Goal: Task Accomplishment & Management: Manage account settings

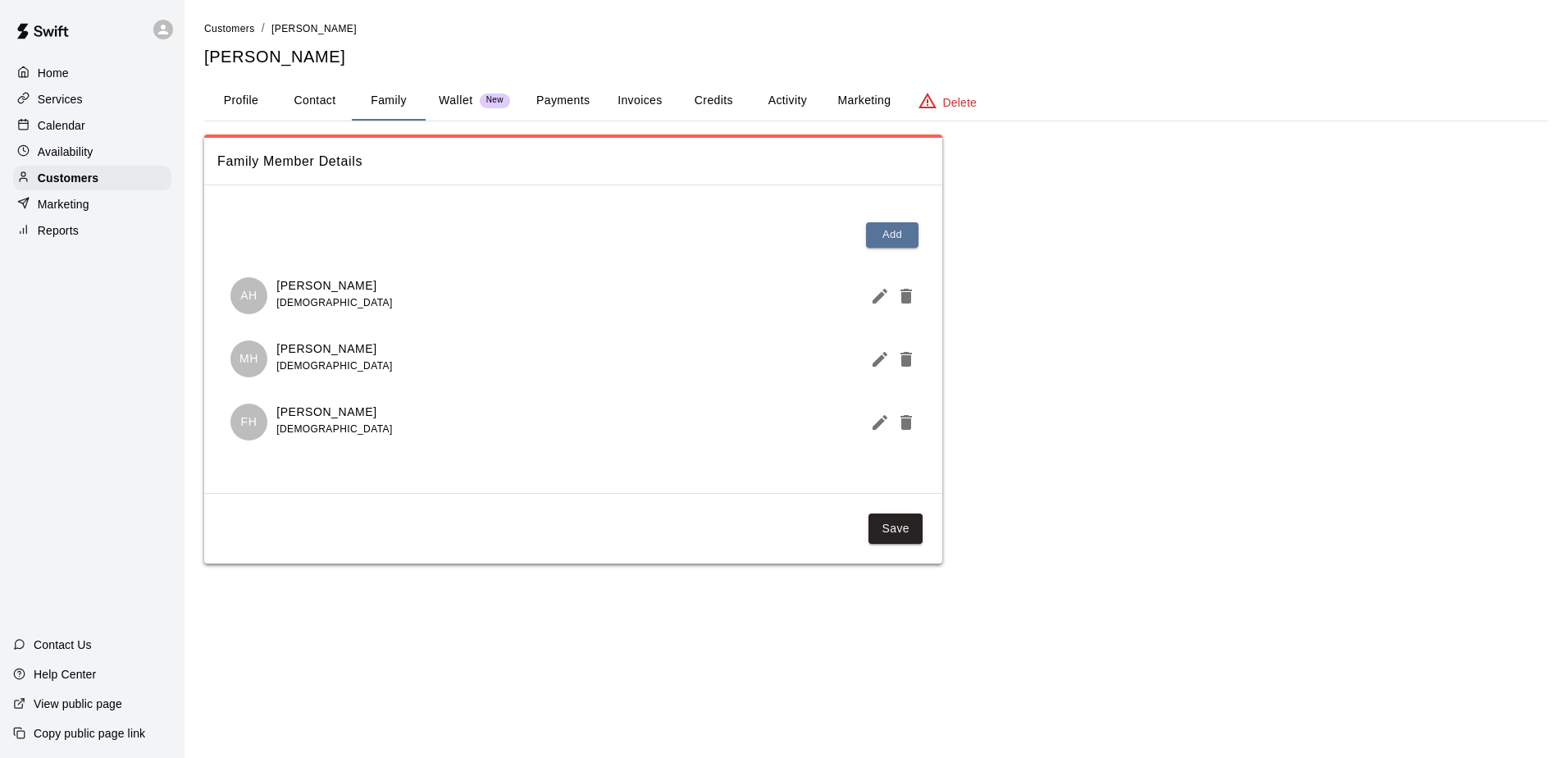
click at [77, 134] on p "Calendar" at bounding box center [61, 126] width 47 height 17
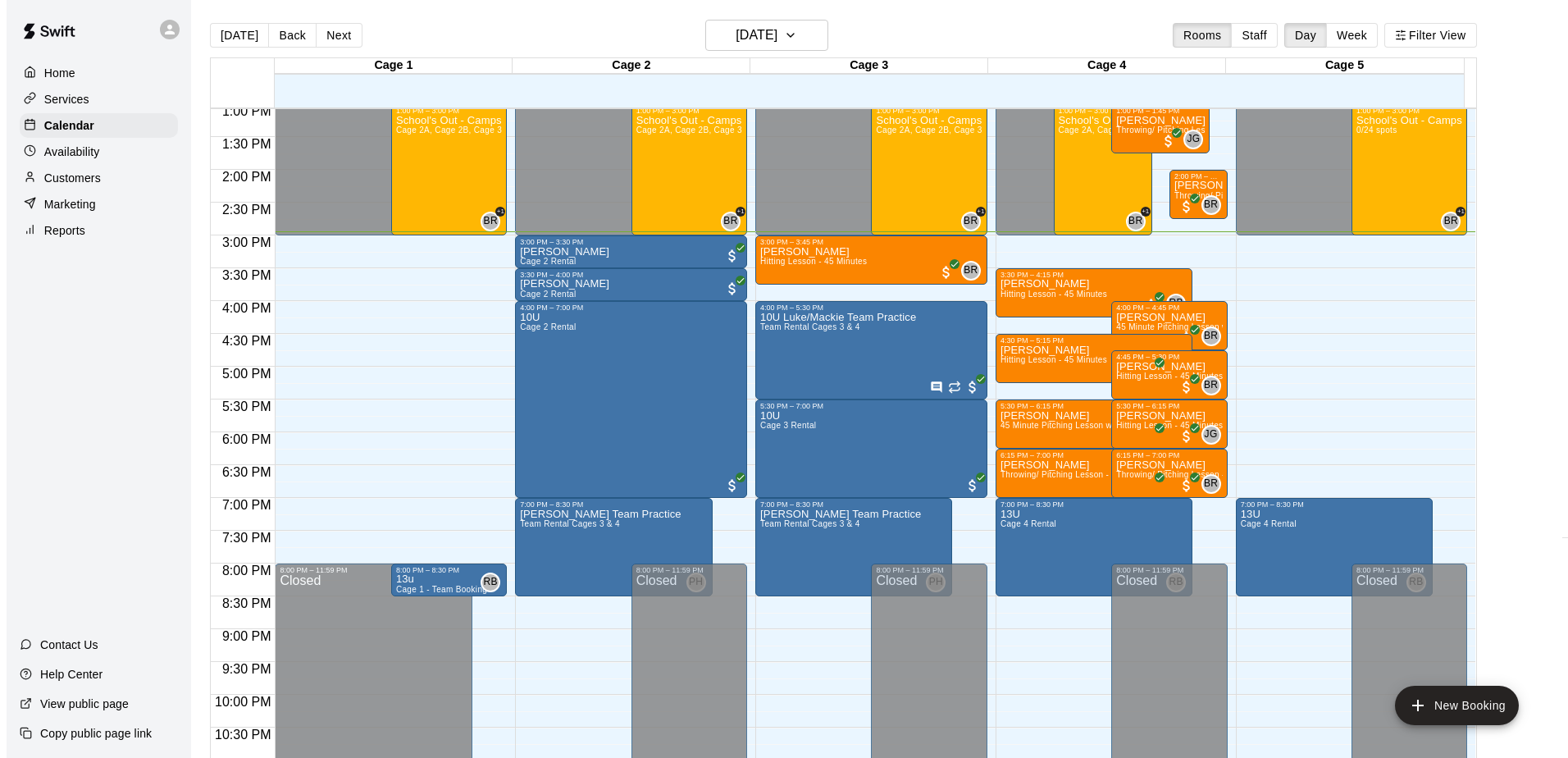
scroll to position [776, 0]
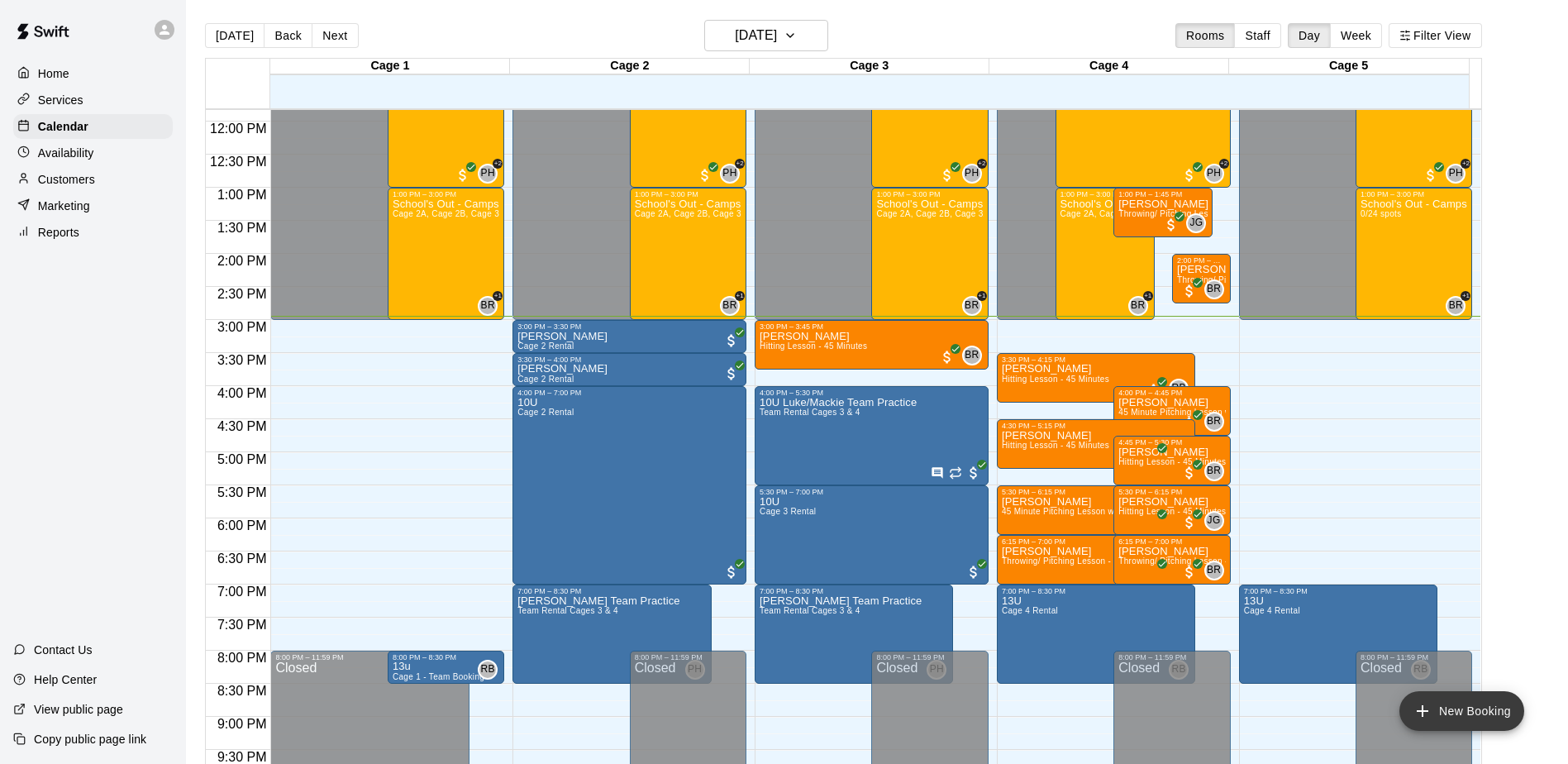
click at [1448, 709] on button "New Booking" at bounding box center [1461, 711] width 125 height 40
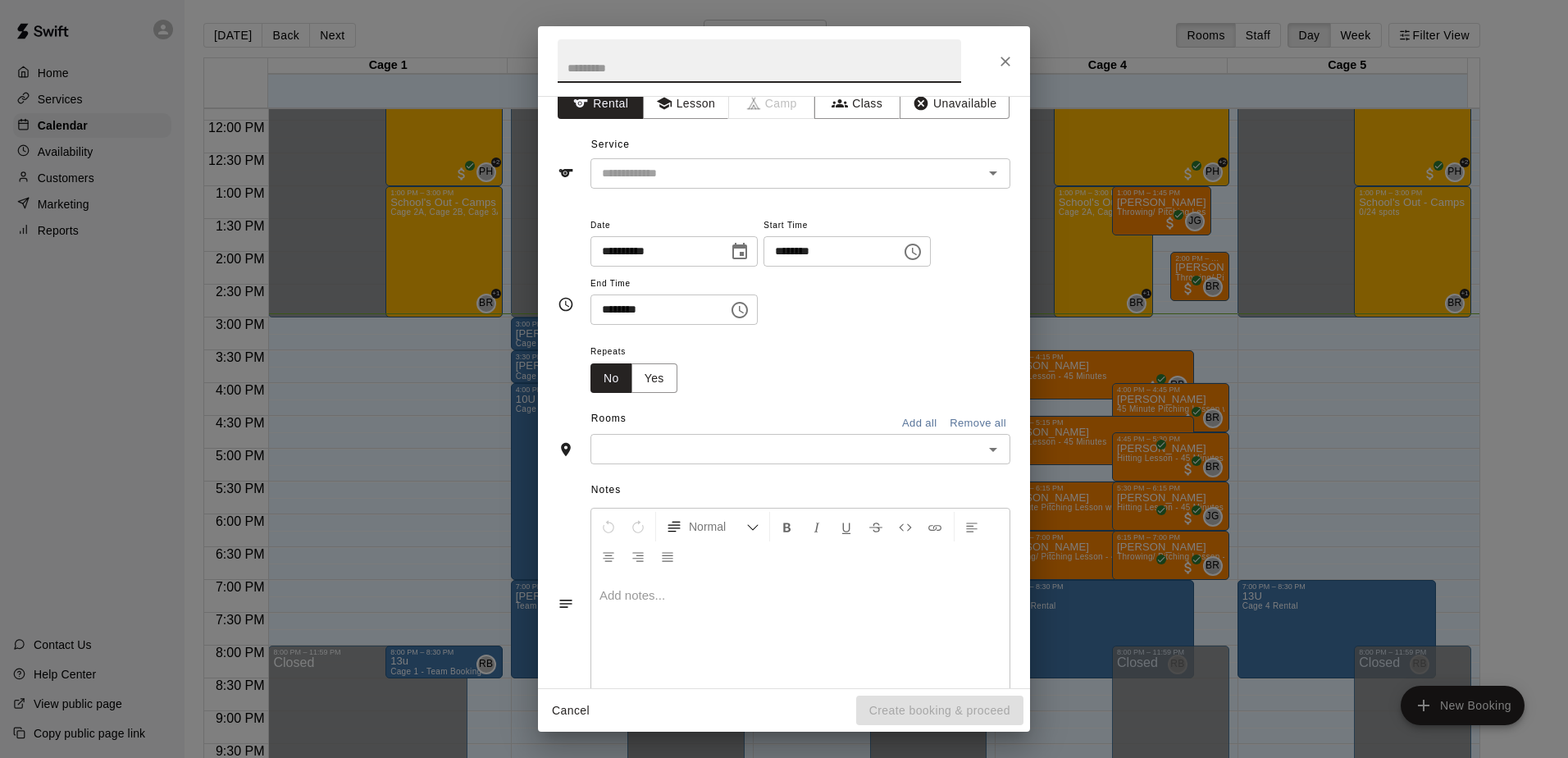
scroll to position [0, 0]
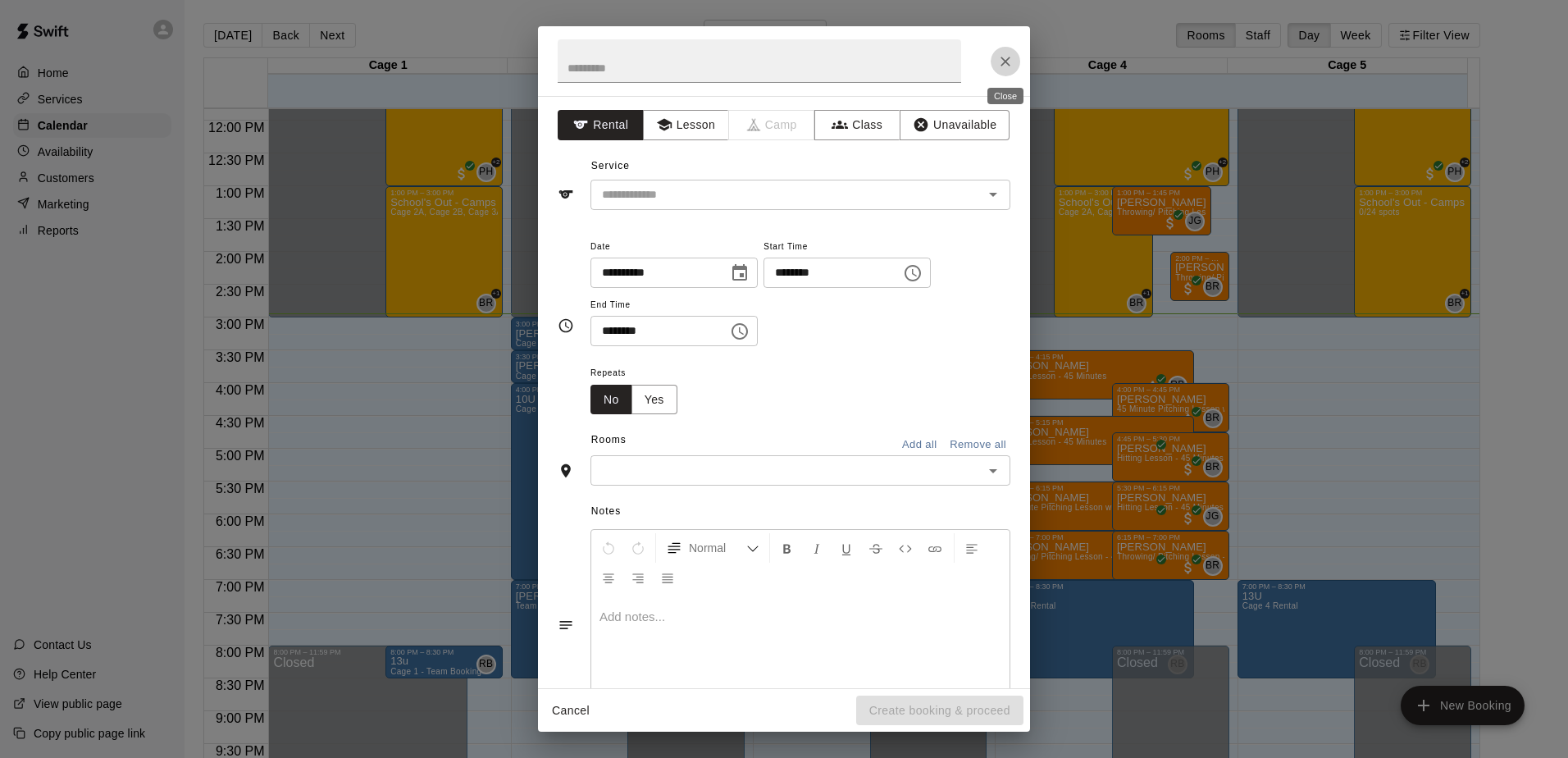
click at [1005, 50] on button "Close" at bounding box center [1006, 61] width 30 height 30
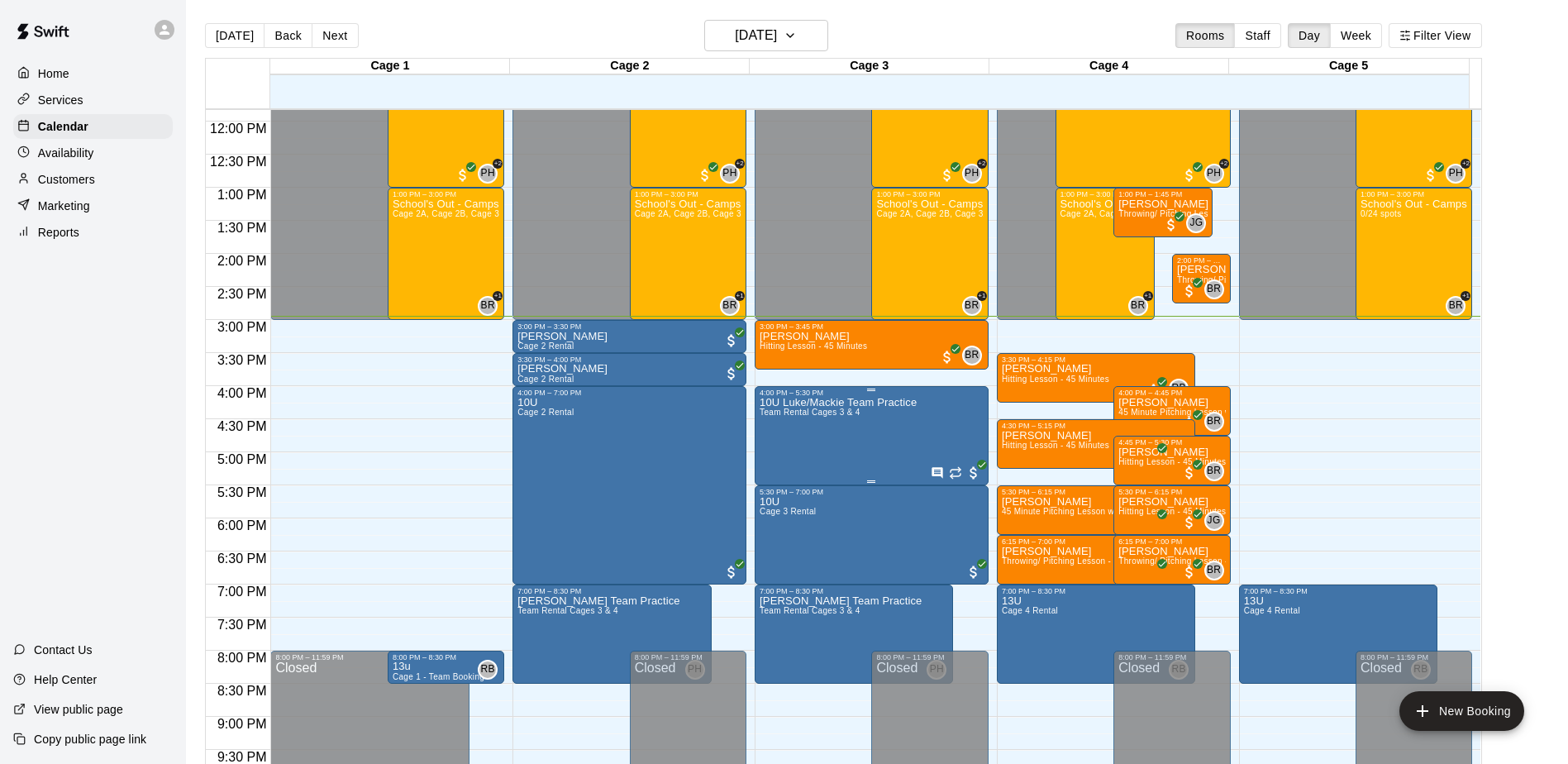
drag, startPoint x: 826, startPoint y: 424, endPoint x: 837, endPoint y: 441, distance: 20.2
click at [837, 441] on div "10U Luke/Mackie Team Practice Team Rental Cages 3 & 4" at bounding box center [838, 779] width 157 height 764
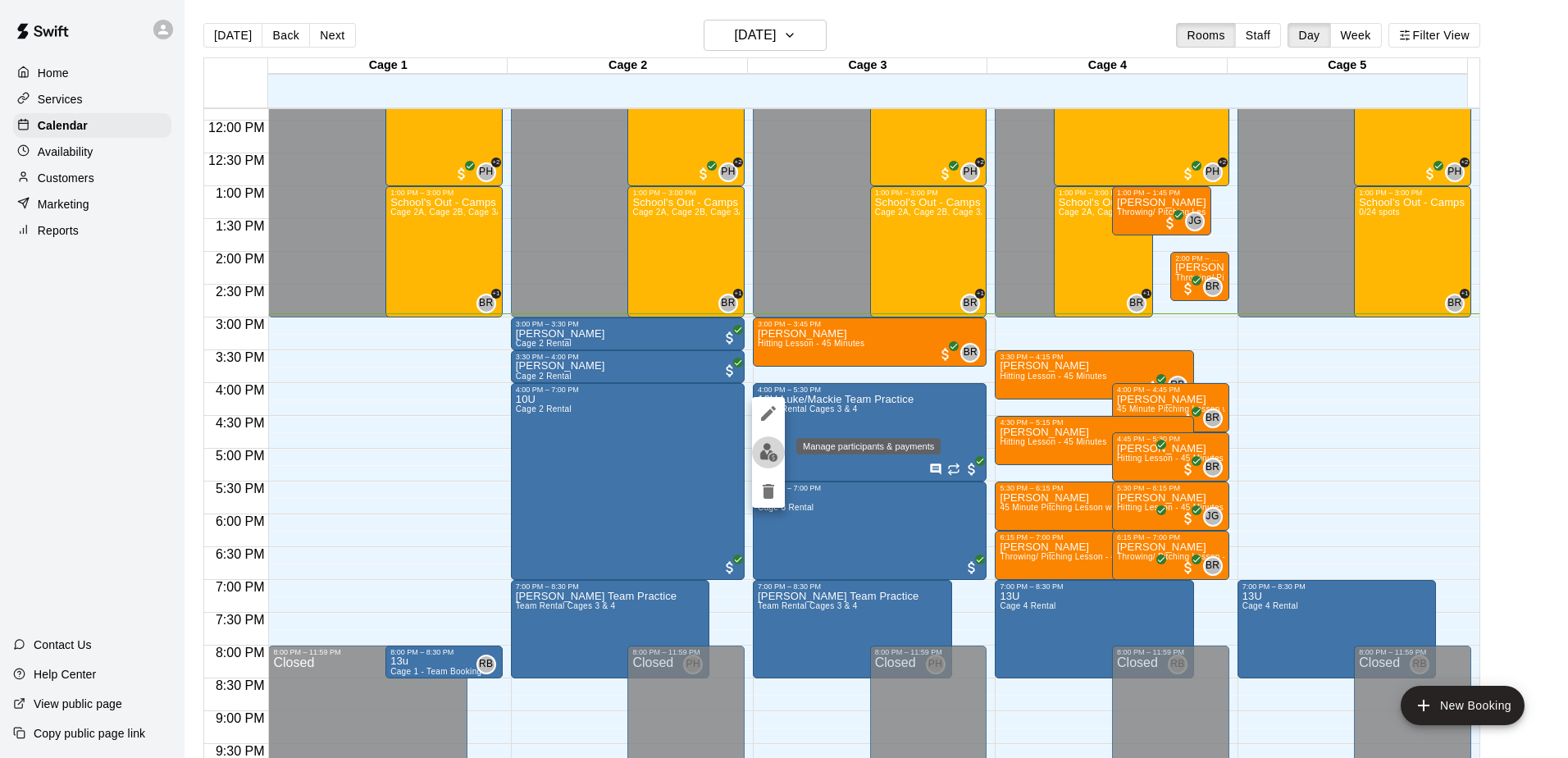
click at [763, 449] on img "edit" at bounding box center [769, 452] width 19 height 19
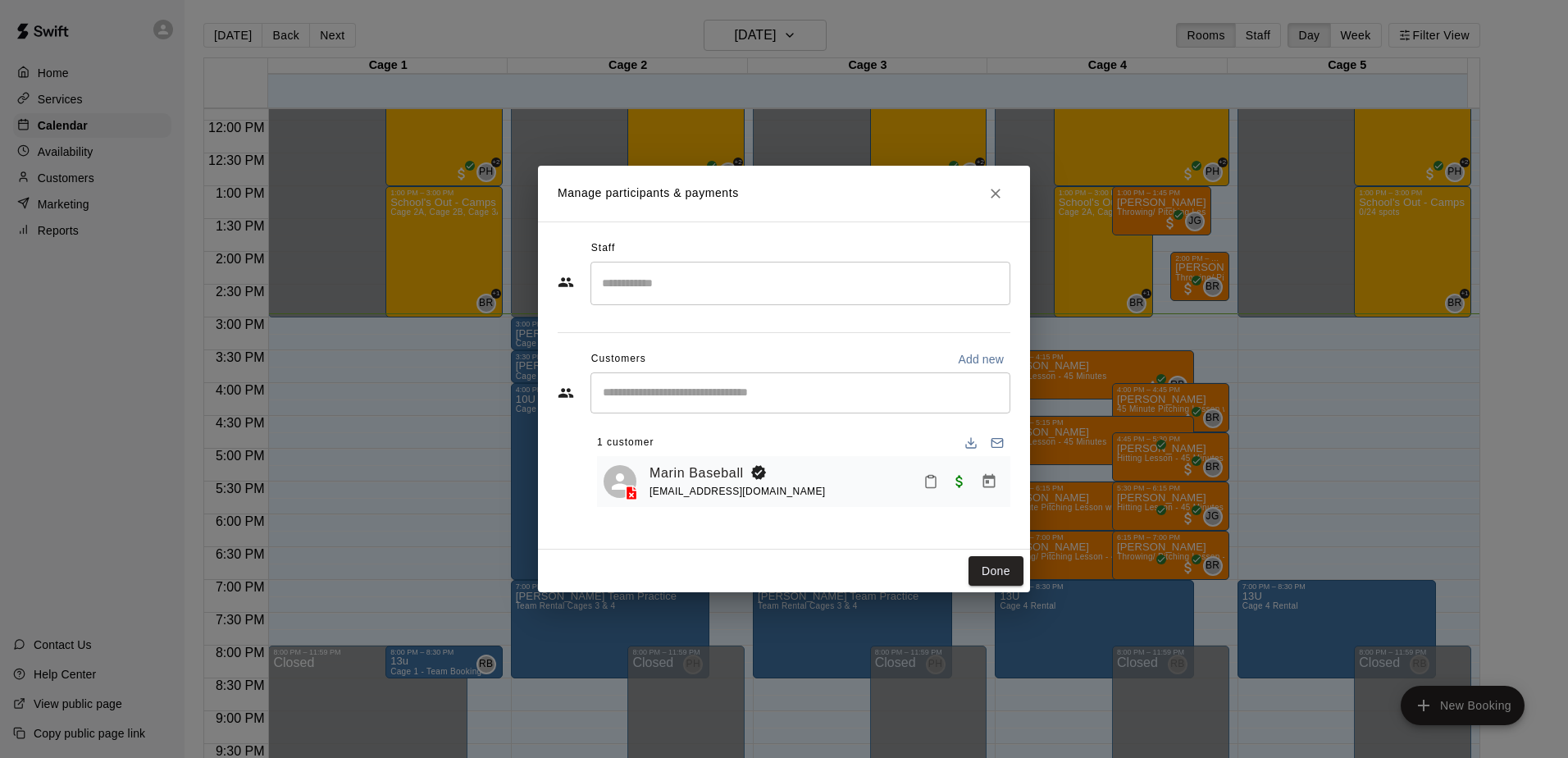
click at [694, 285] on input "Search staff" at bounding box center [800, 283] width 406 height 29
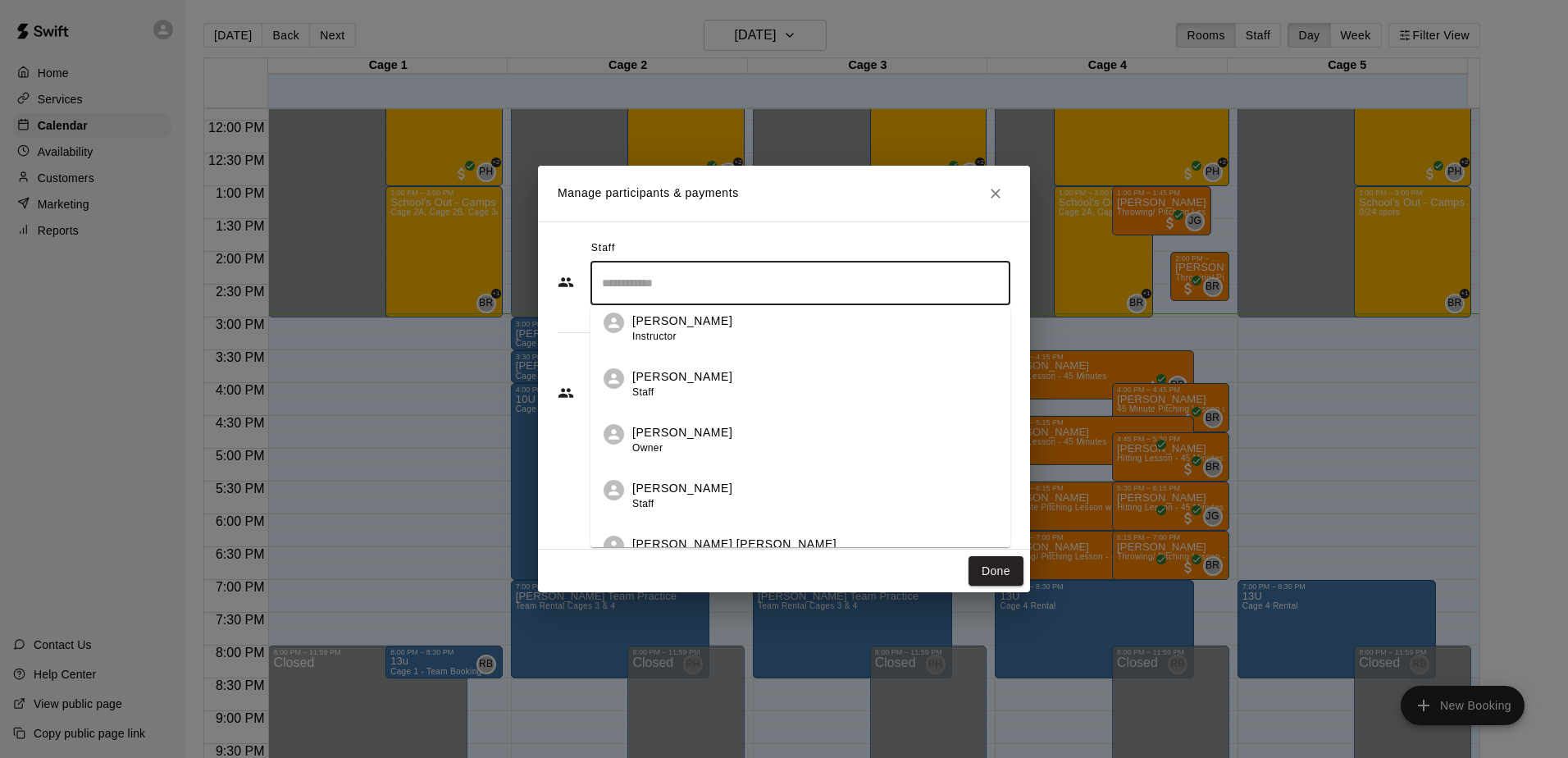
scroll to position [315, 0]
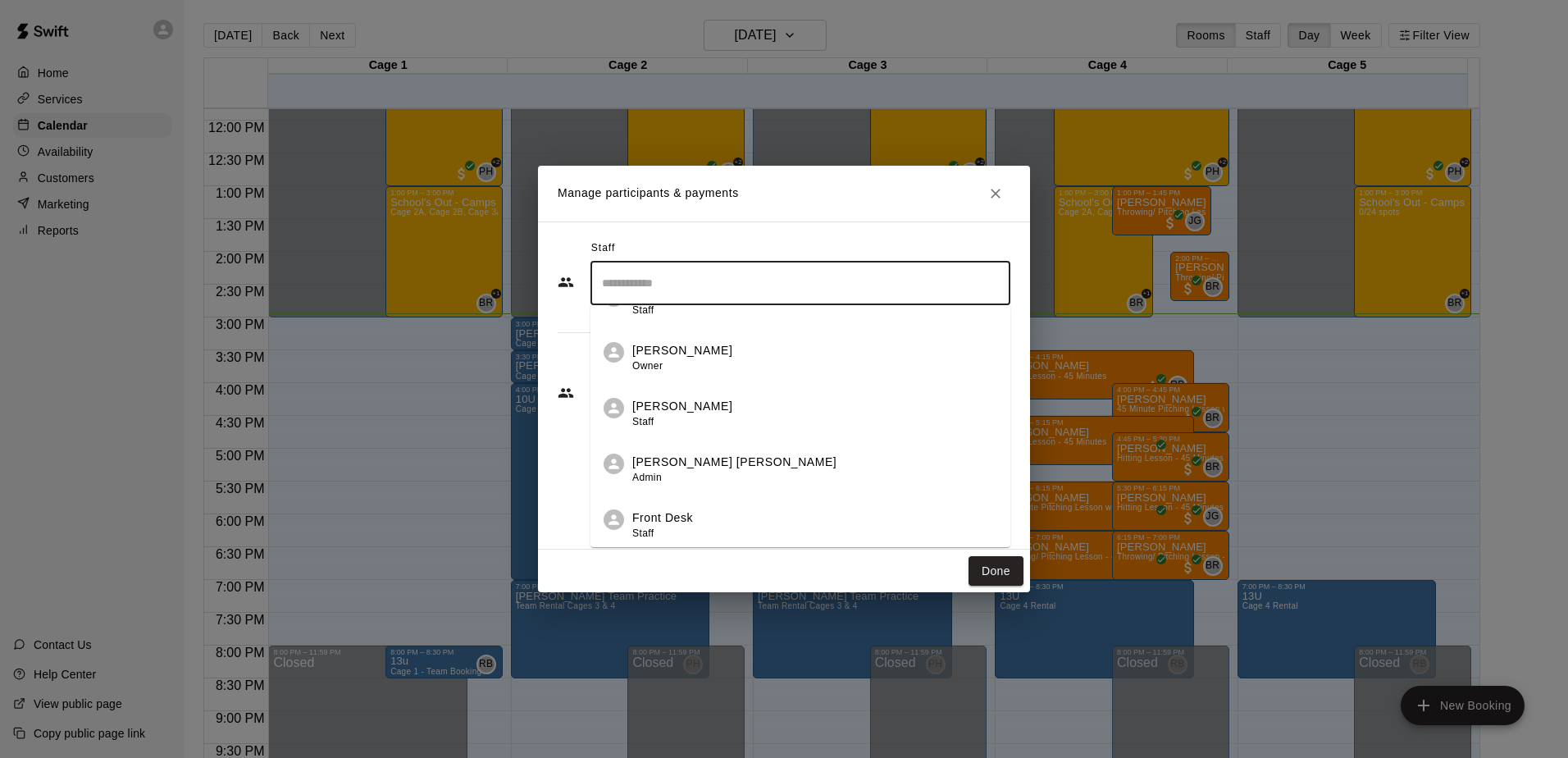
click at [601, 56] on div "Manage participants & payments Staff ​ Jesse Gassman Instructor Luke Zlatunich …" at bounding box center [784, 379] width 1568 height 758
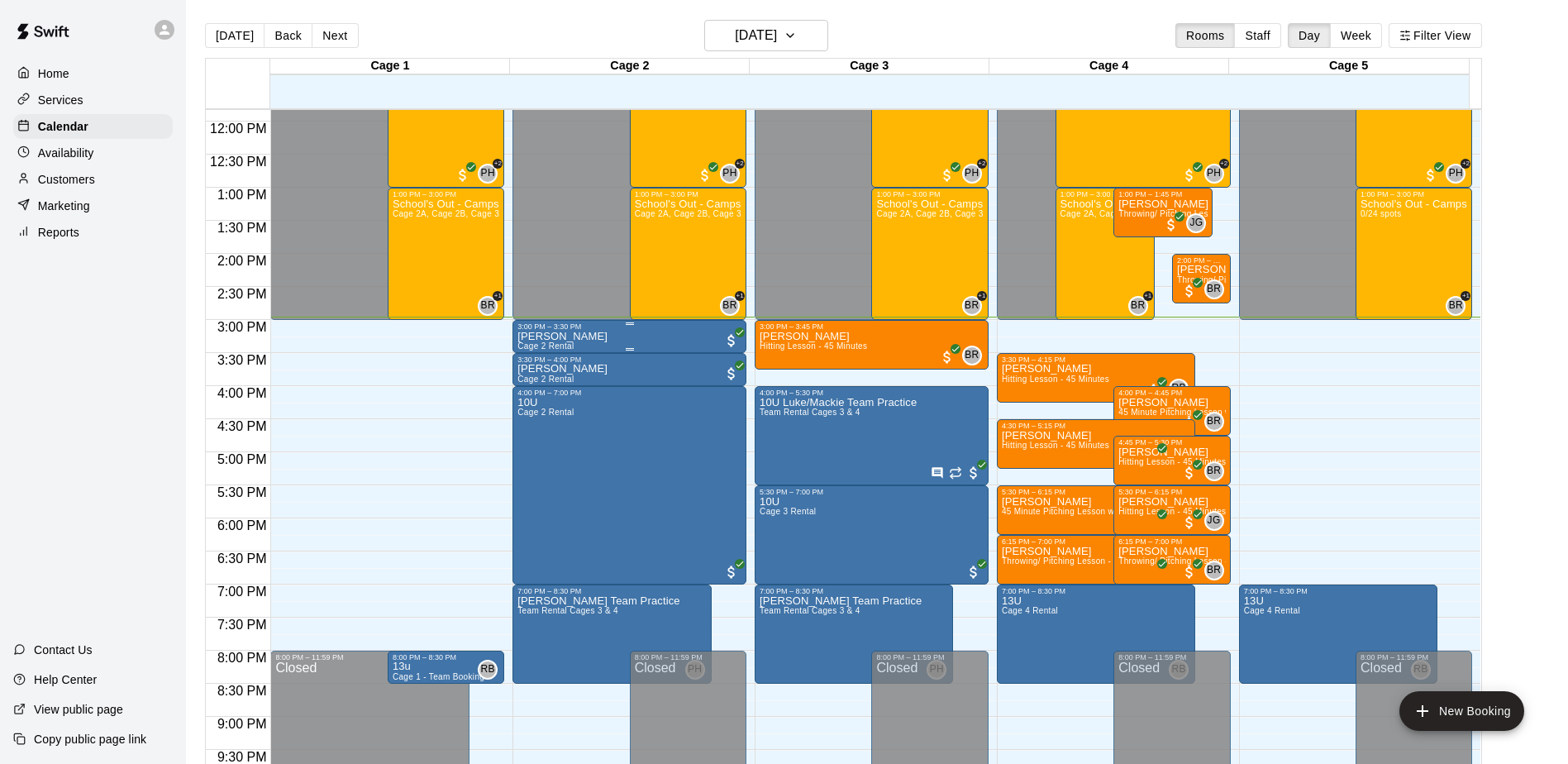
click at [616, 327] on div "3:00 PM – 3:30 PM" at bounding box center [629, 326] width 224 height 8
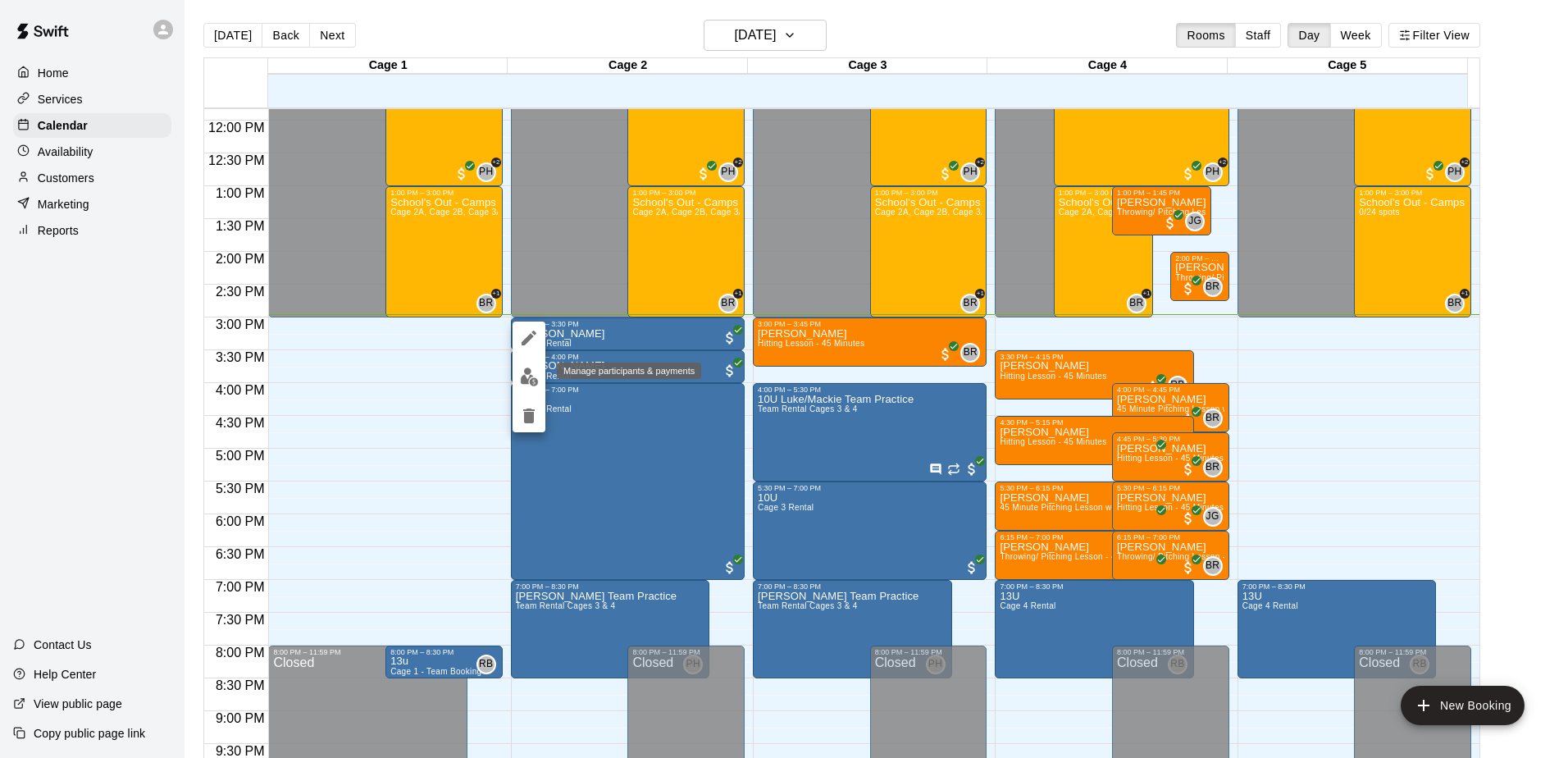
click at [529, 370] on img "edit" at bounding box center [529, 376] width 19 height 19
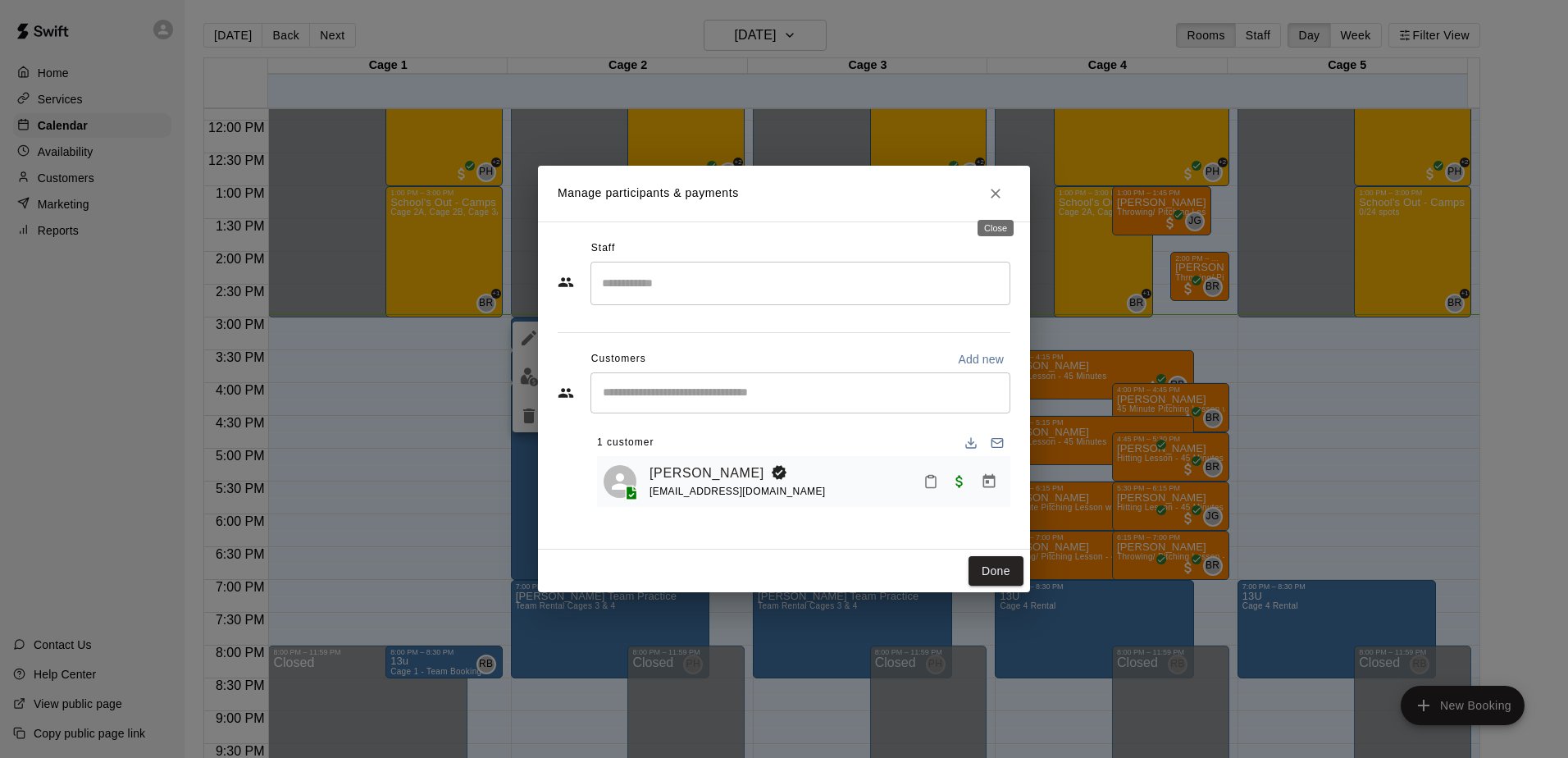
click at [1001, 199] on icon "Close" at bounding box center [995, 193] width 17 height 17
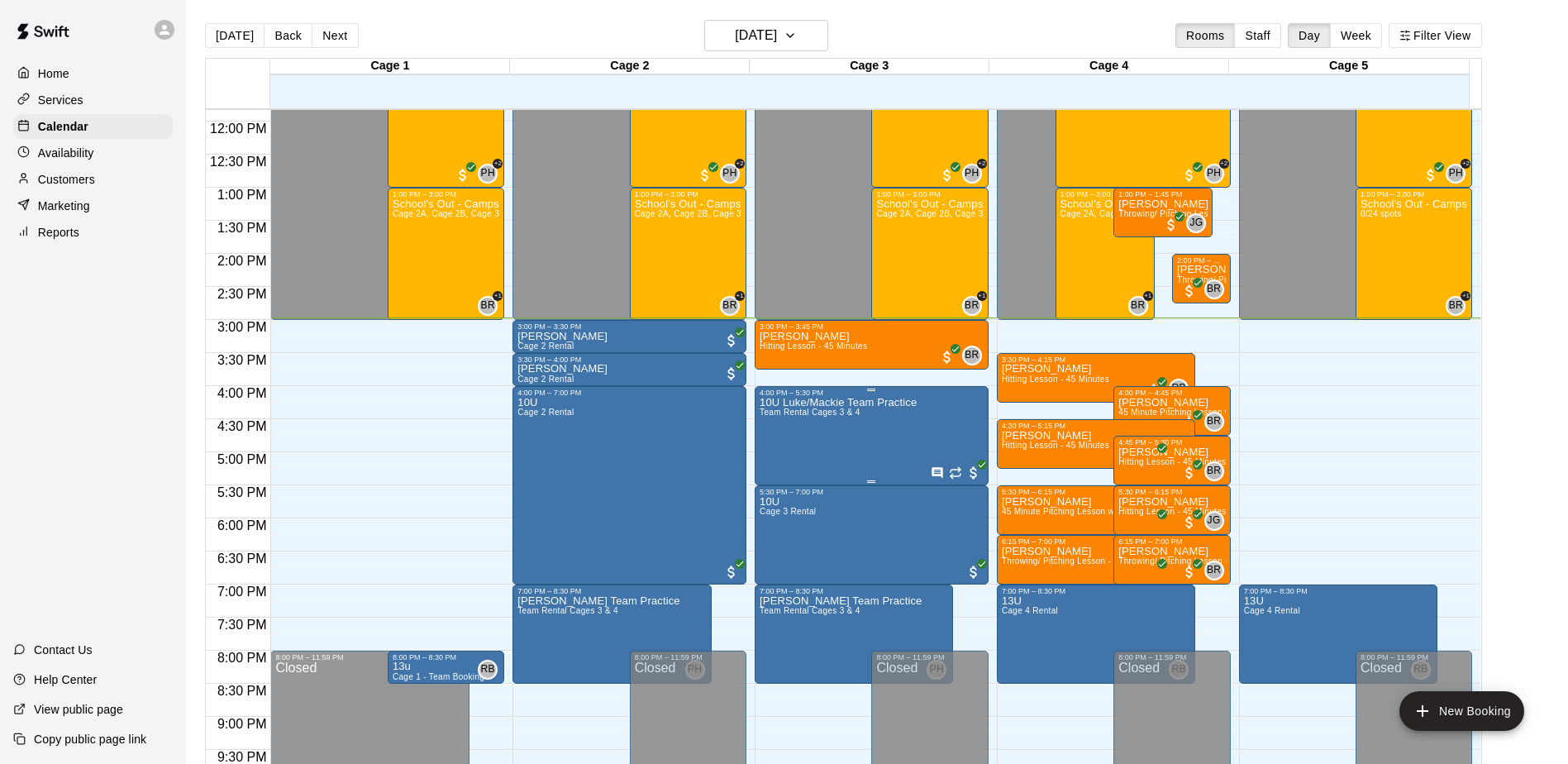
click at [849, 442] on div "10U Luke/Mackie Team Practice Team Rental Cages 3 & 4" at bounding box center [838, 779] width 157 height 764
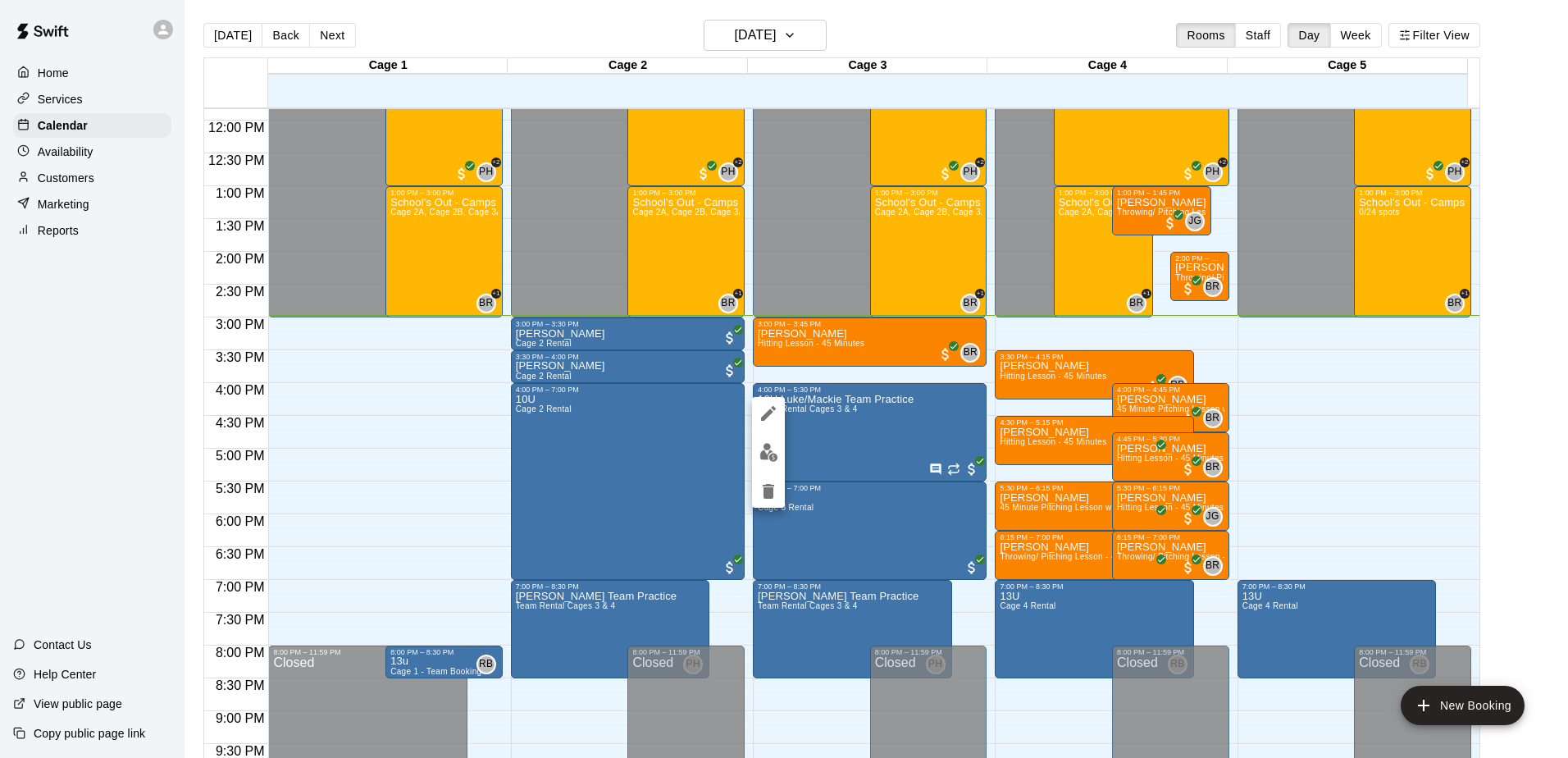
click at [764, 449] on img "edit" at bounding box center [769, 452] width 19 height 19
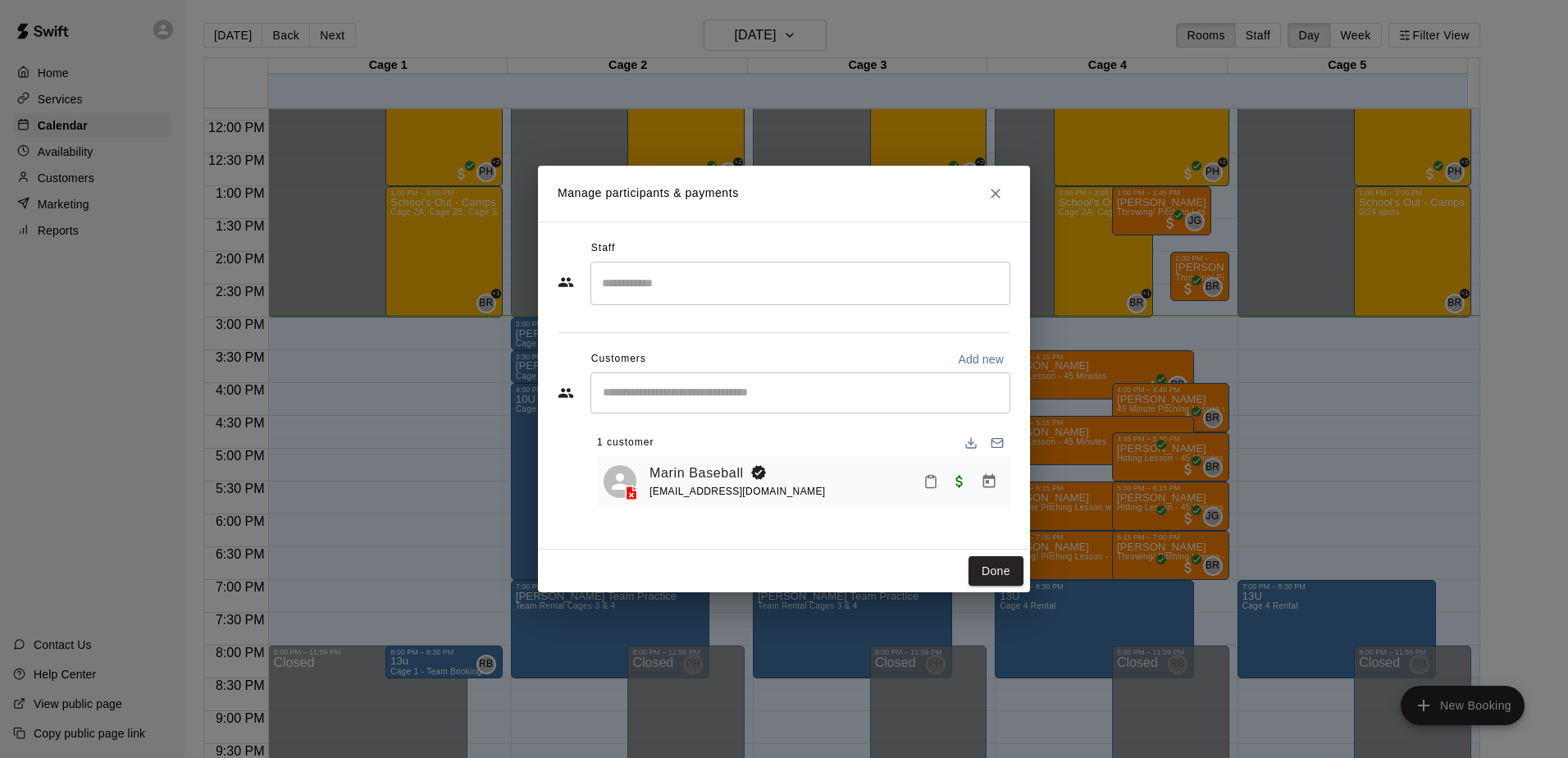
click at [693, 270] on input "Search staff" at bounding box center [800, 283] width 406 height 29
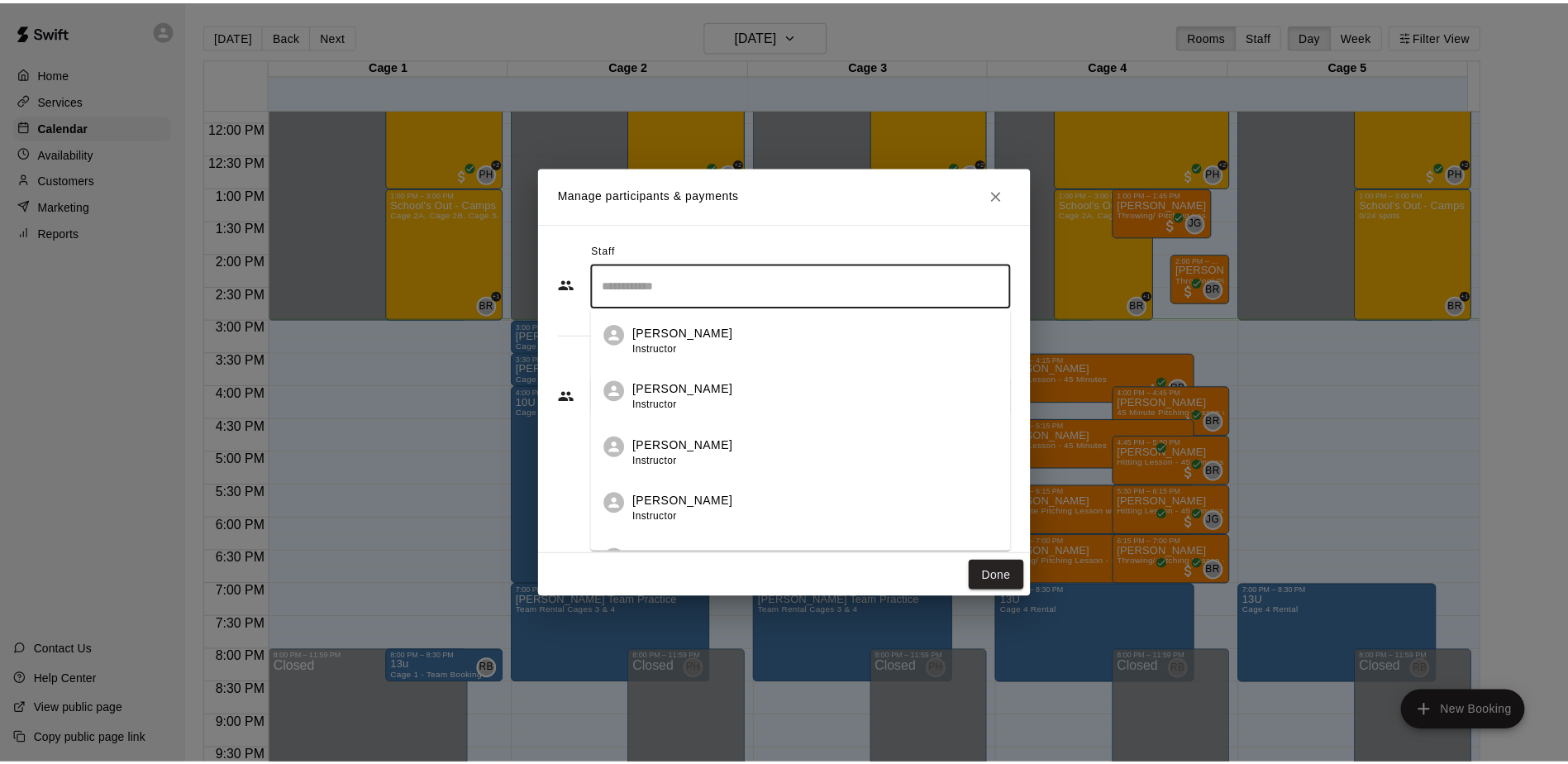
scroll to position [0, 0]
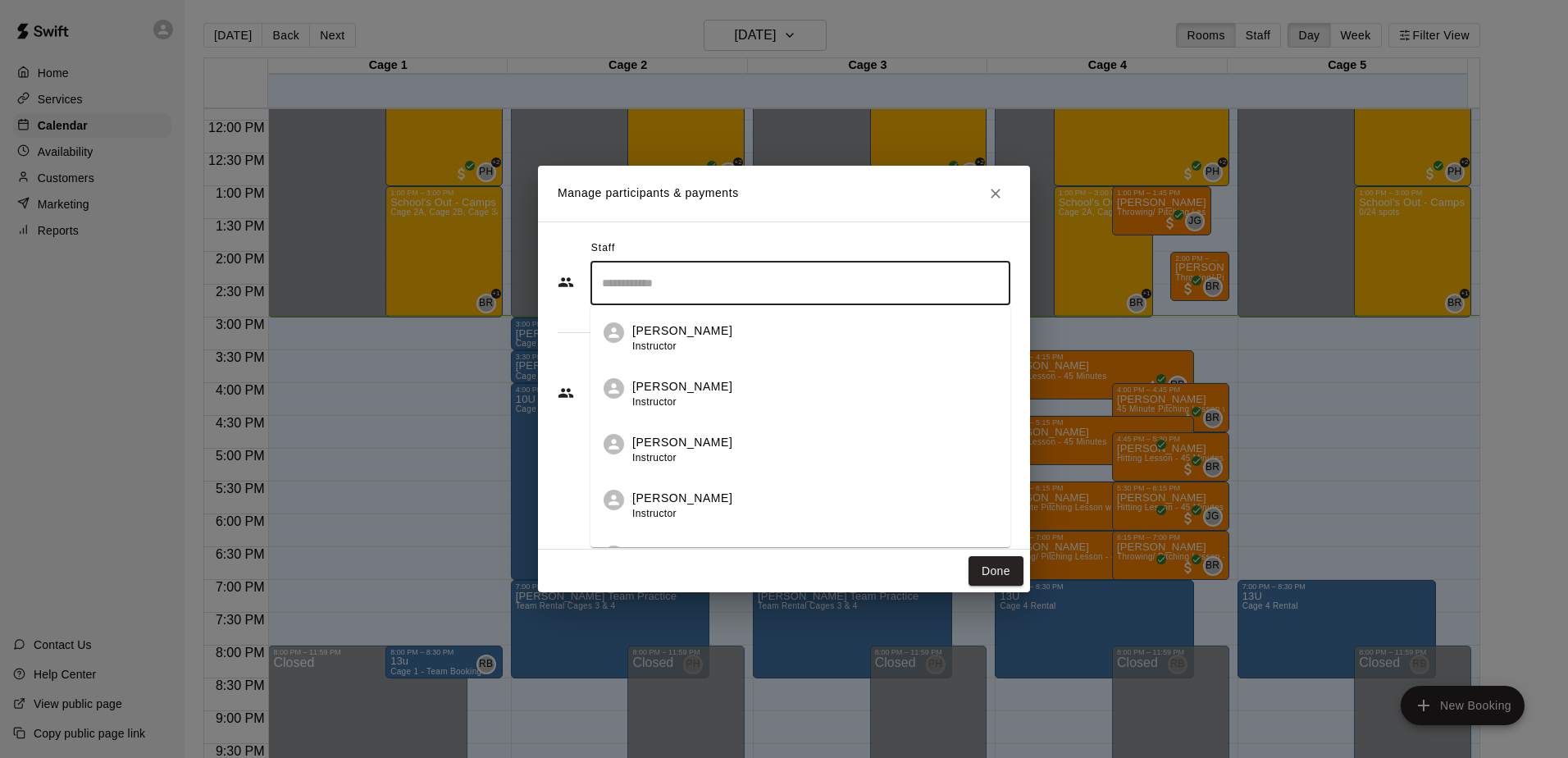
click at [608, 53] on div "Manage participants & payments Staff ​ Jesse Gassman Instructor Luke Zlatunich …" at bounding box center [784, 379] width 1568 height 758
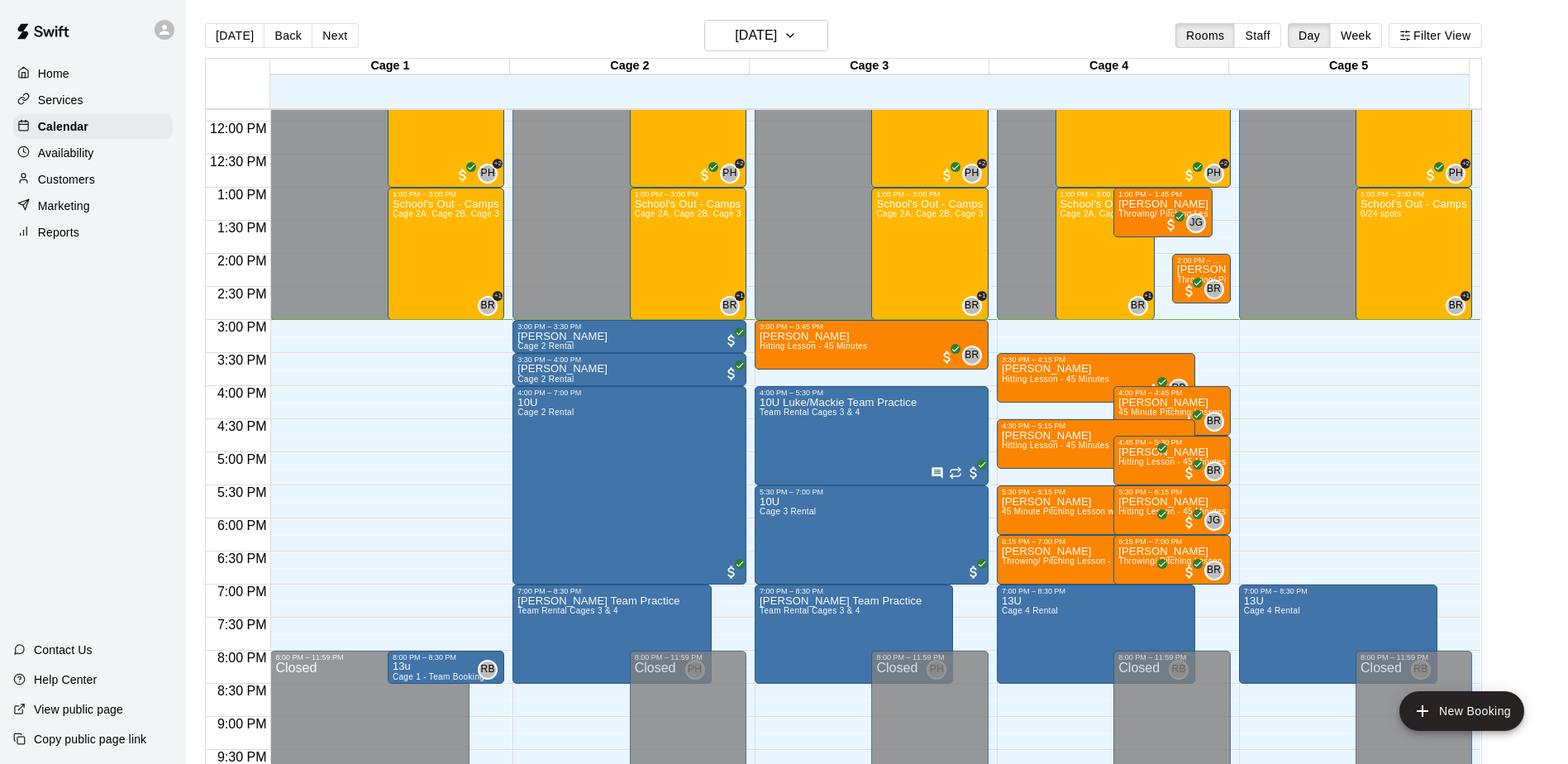
click at [674, 18] on main "Today Back Next Monday Oct 13 Rooms Staff Day Week Filter View Cage 1 13 Mon Ca…" at bounding box center [877, 395] width 1382 height 791
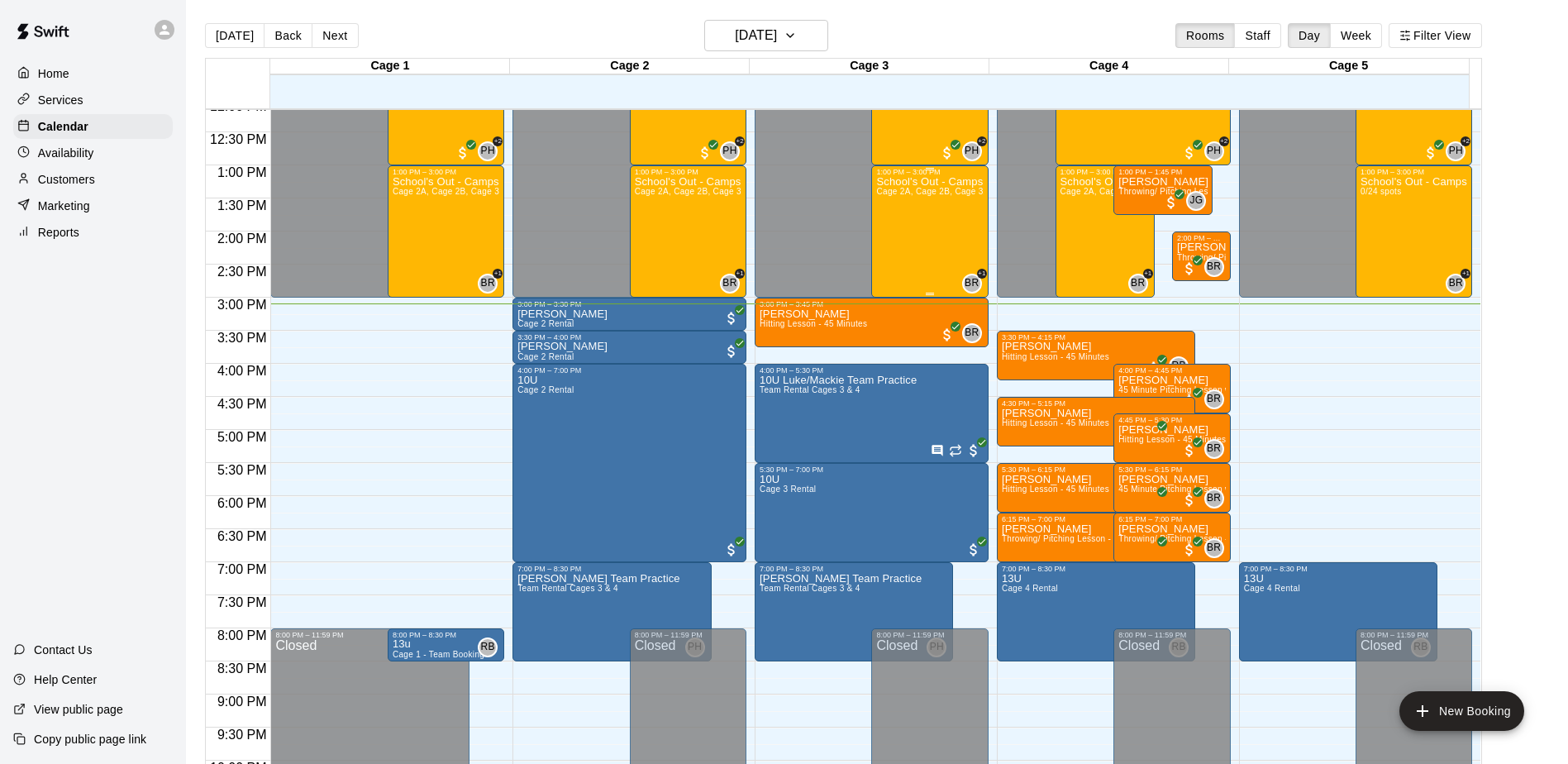
scroll to position [782, 0]
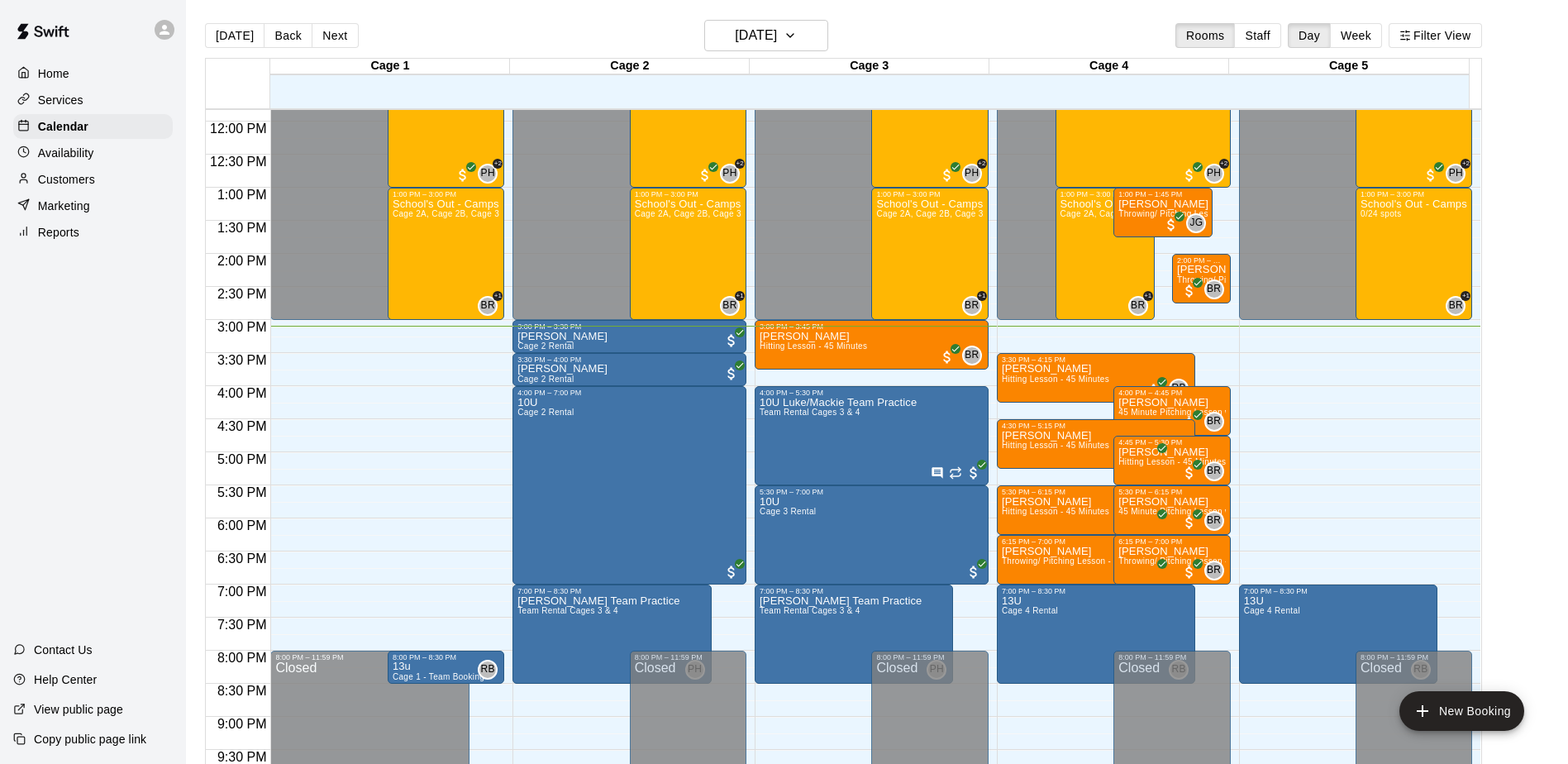
click at [535, 38] on div "Today Back Next Monday Oct 13 Rooms Staff Day Week Filter View" at bounding box center [843, 39] width 1277 height 38
click at [955, 37] on div "Today Back Next Monday Oct 13 Rooms Staff Day Week Filter View" at bounding box center [843, 39] width 1277 height 38
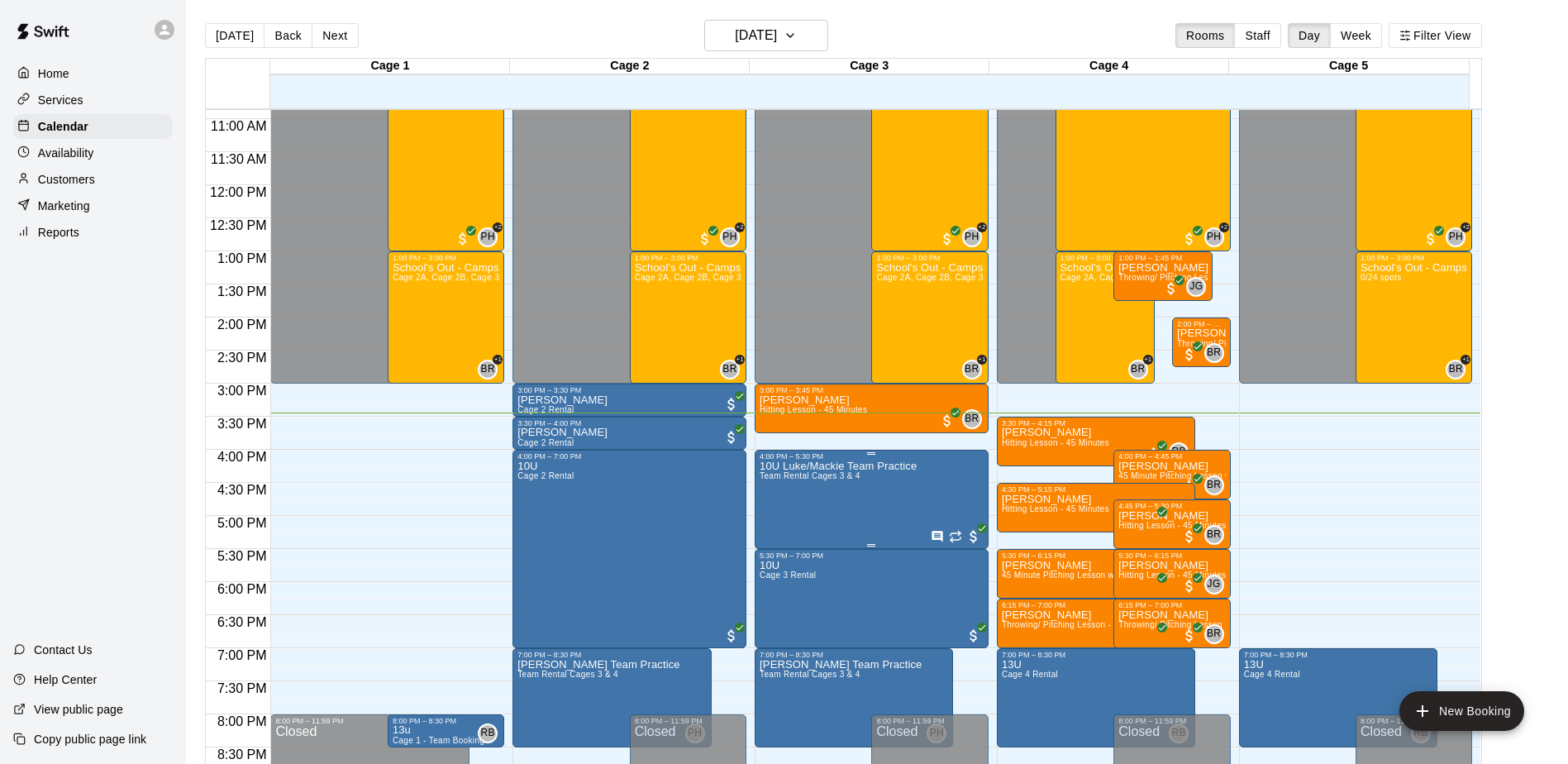
scroll to position [744, 0]
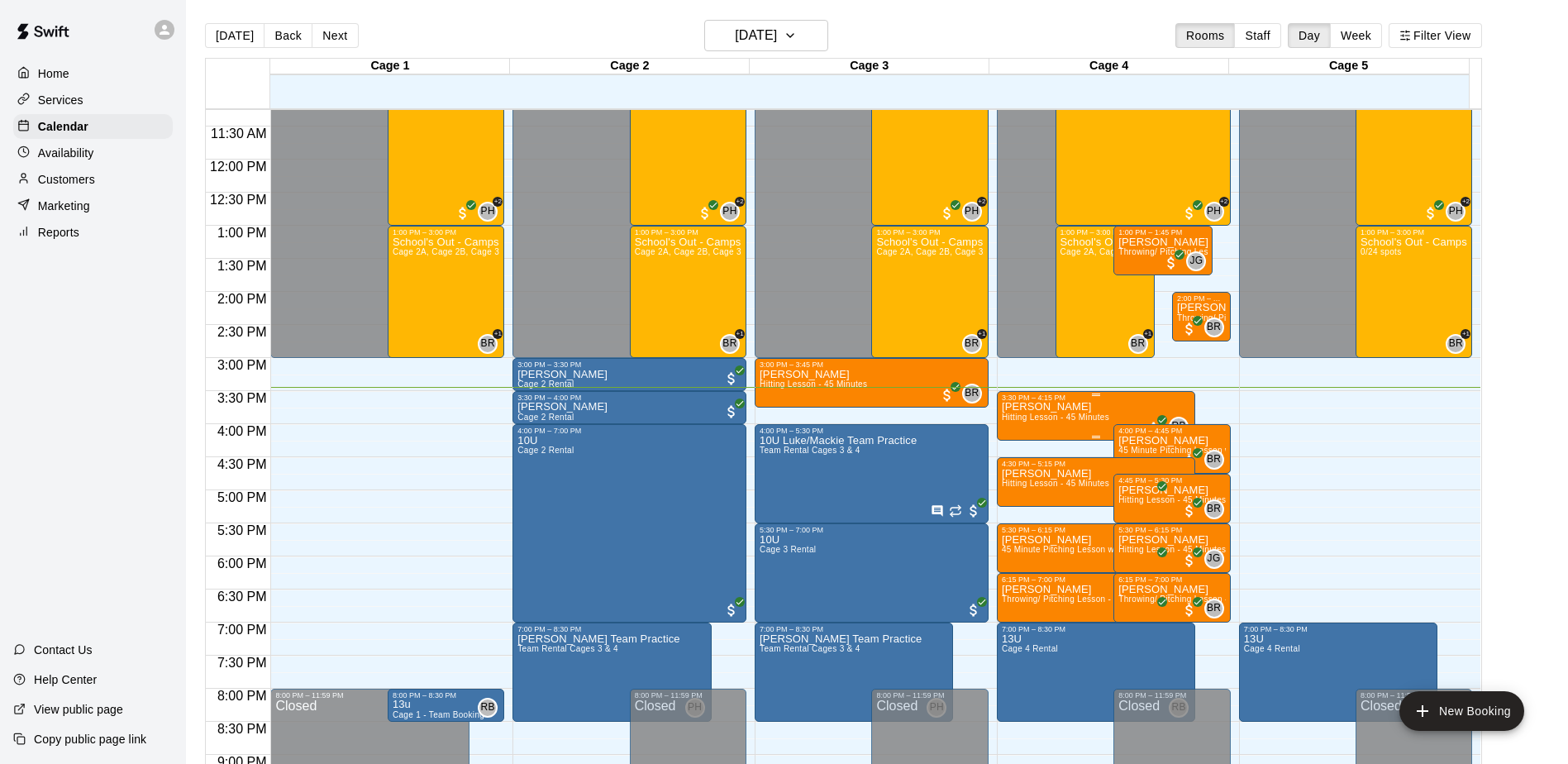
click at [1053, 407] on p "[PERSON_NAME]" at bounding box center [1056, 407] width 108 height 0
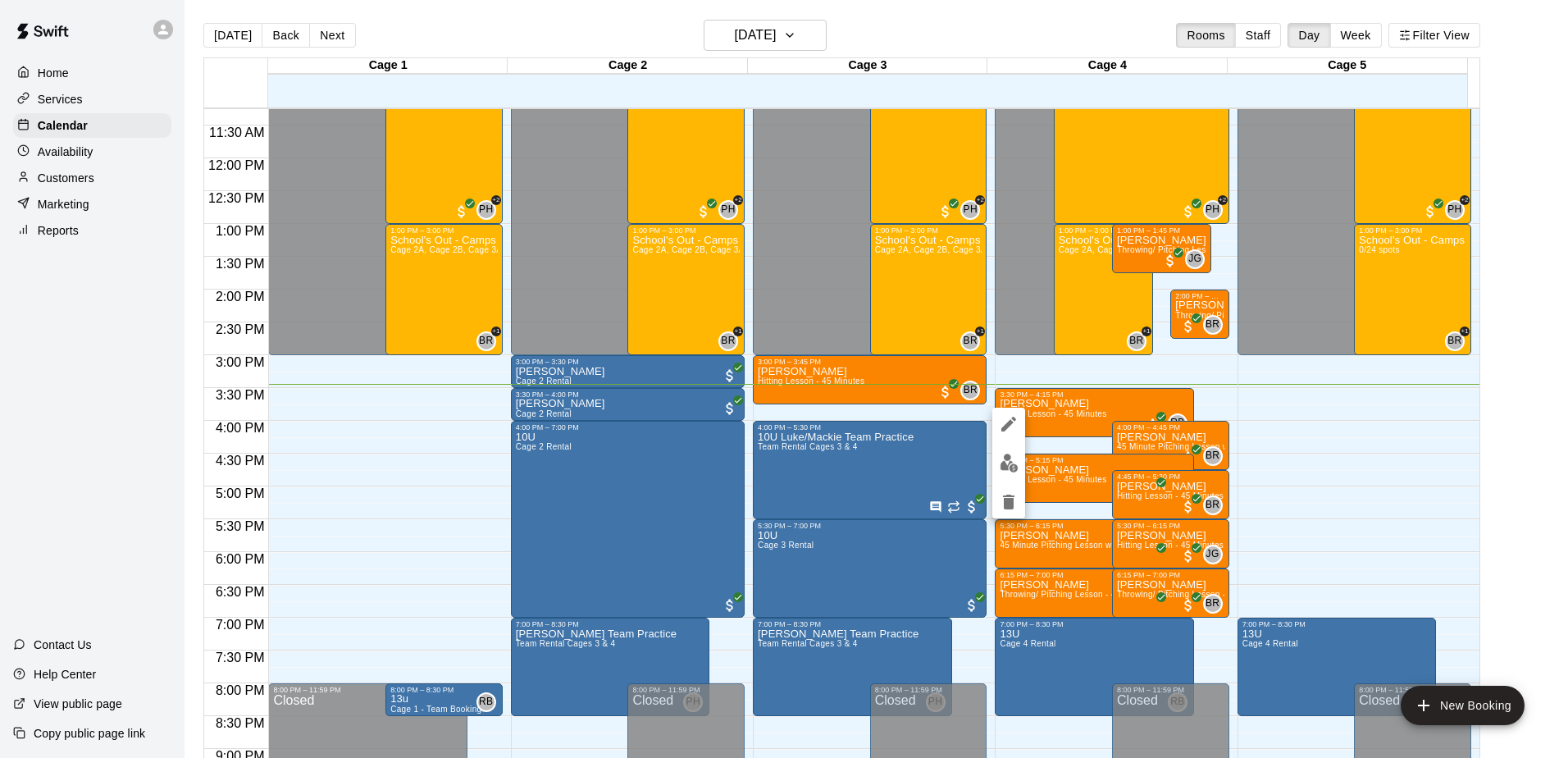
click at [1169, 411] on div at bounding box center [784, 379] width 1568 height 758
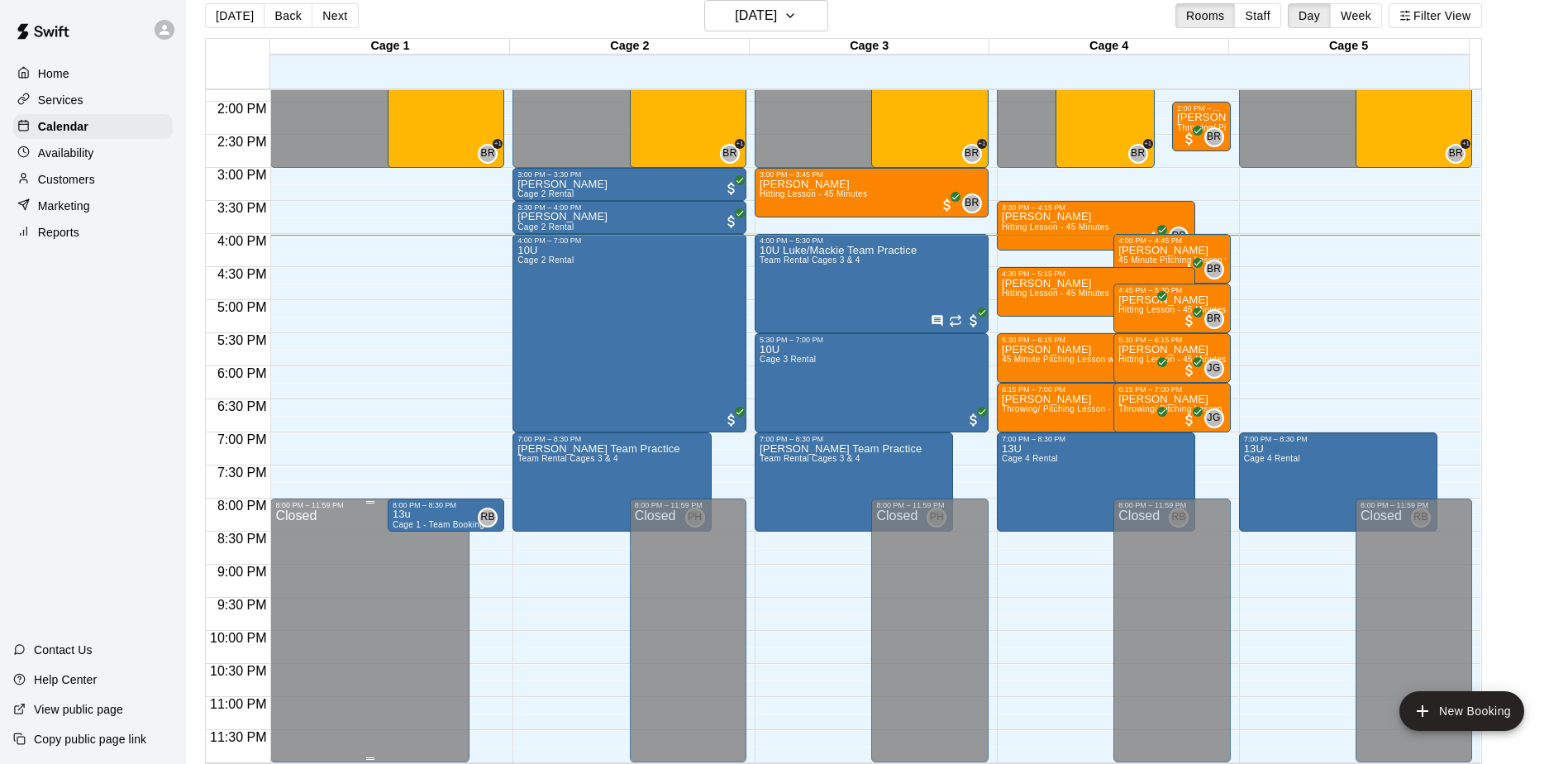
scroll to position [27, 0]
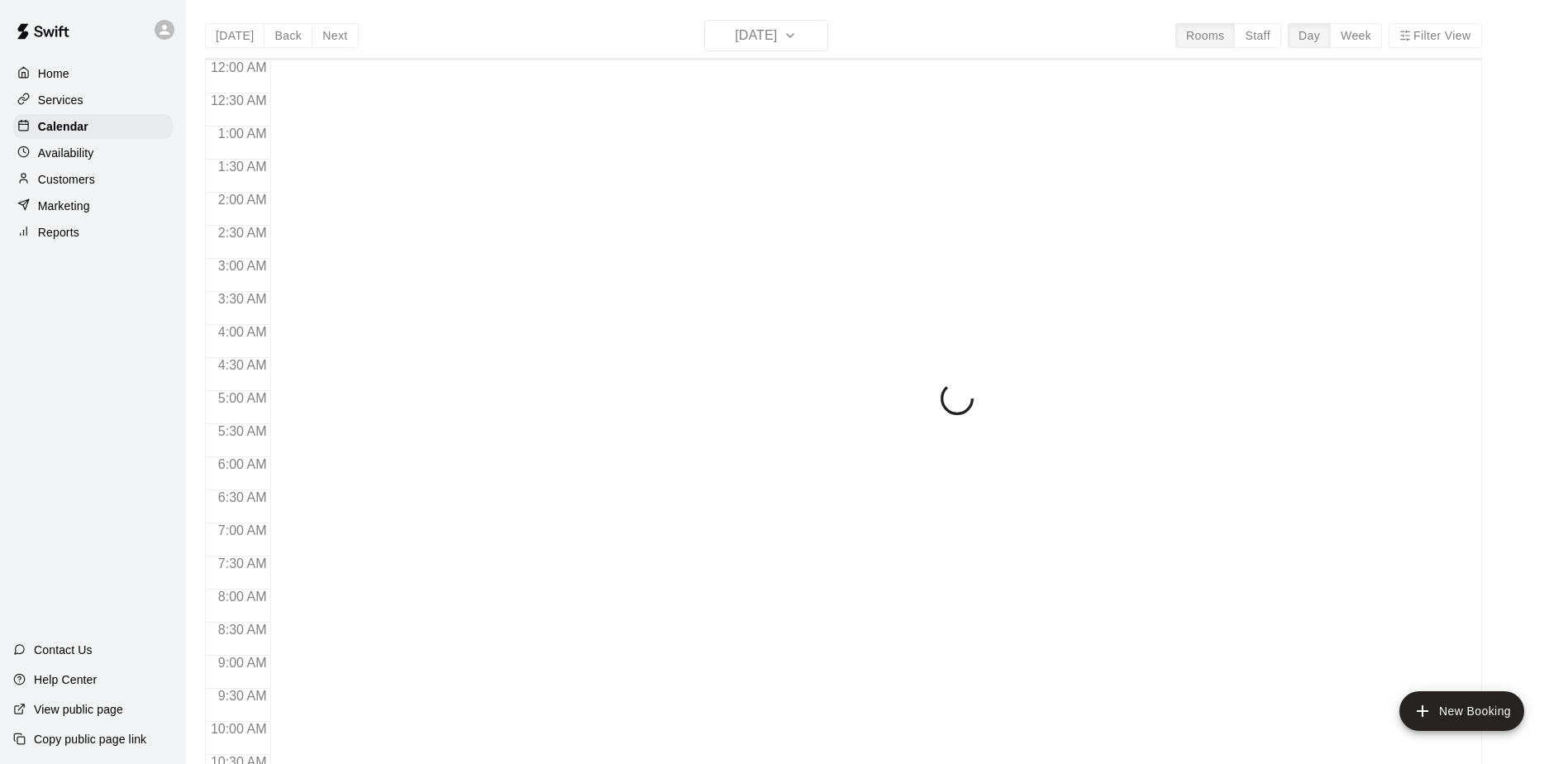
scroll to position [865, 0]
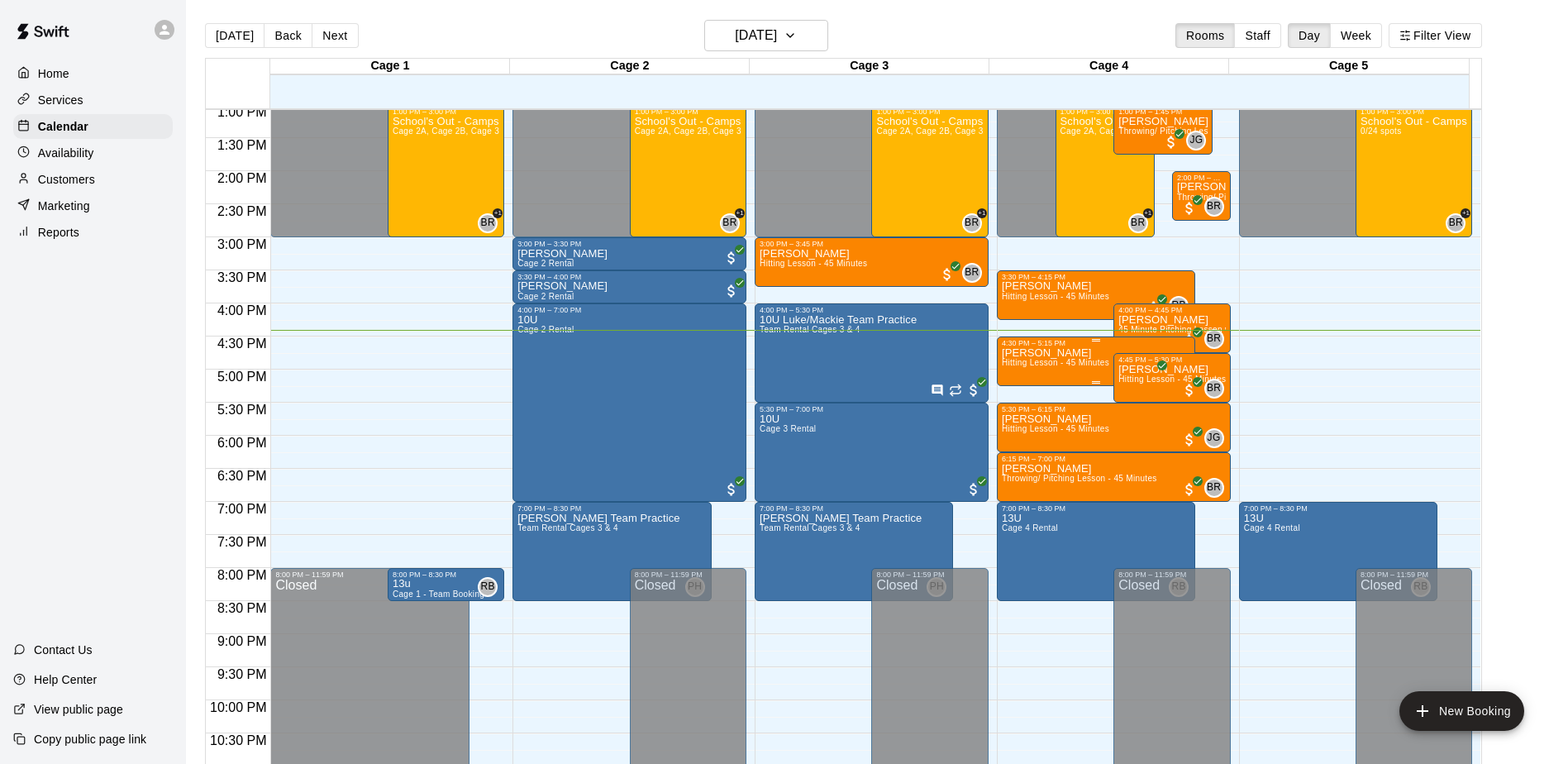
click at [1028, 379] on div "Callan Carey Hitting Lesson - 45 Minutes" at bounding box center [1056, 729] width 108 height 764
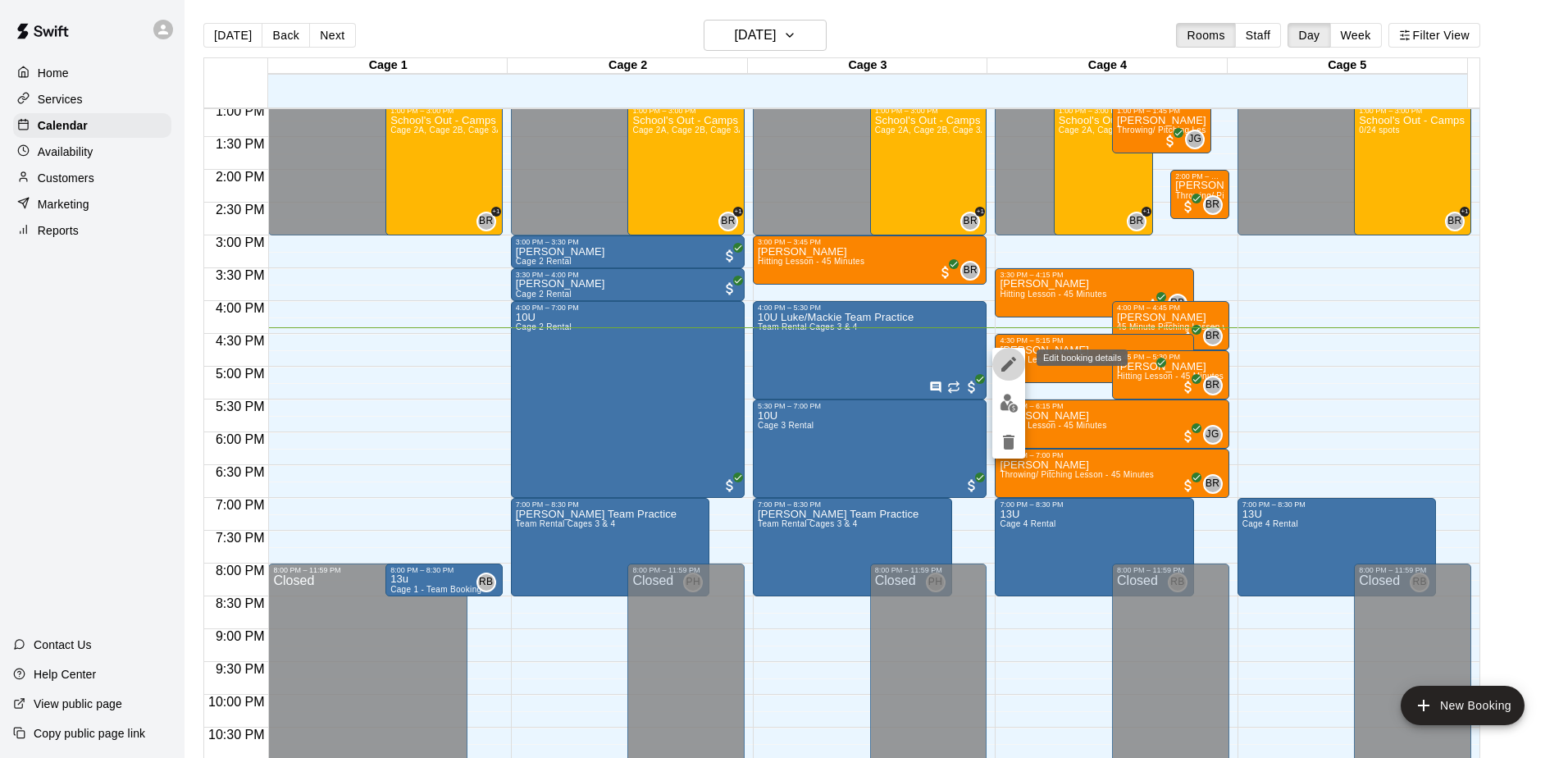
click at [1012, 366] on icon "edit" at bounding box center [1009, 364] width 20 height 20
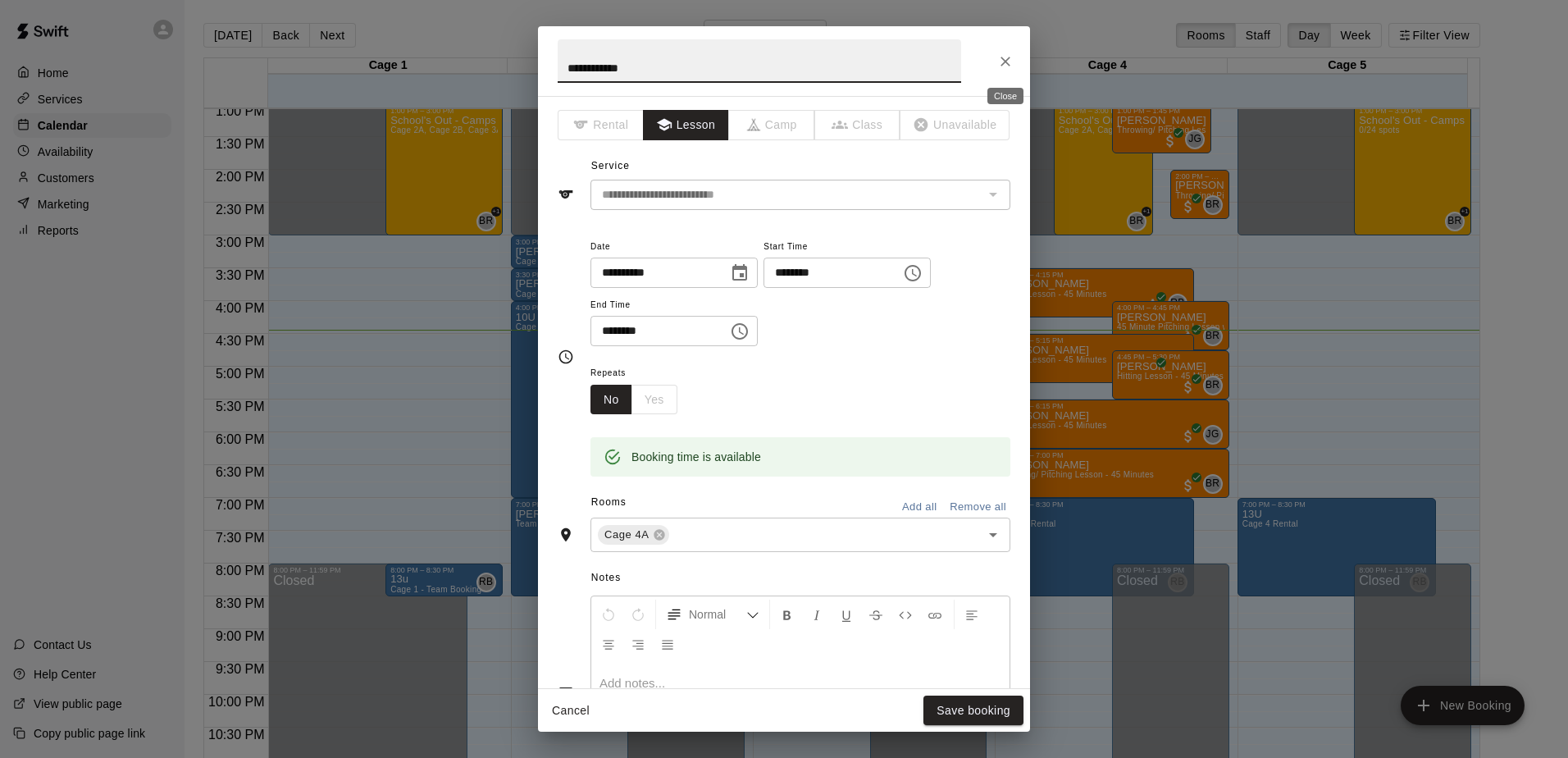
click at [1007, 57] on icon "Close" at bounding box center [1005, 61] width 17 height 17
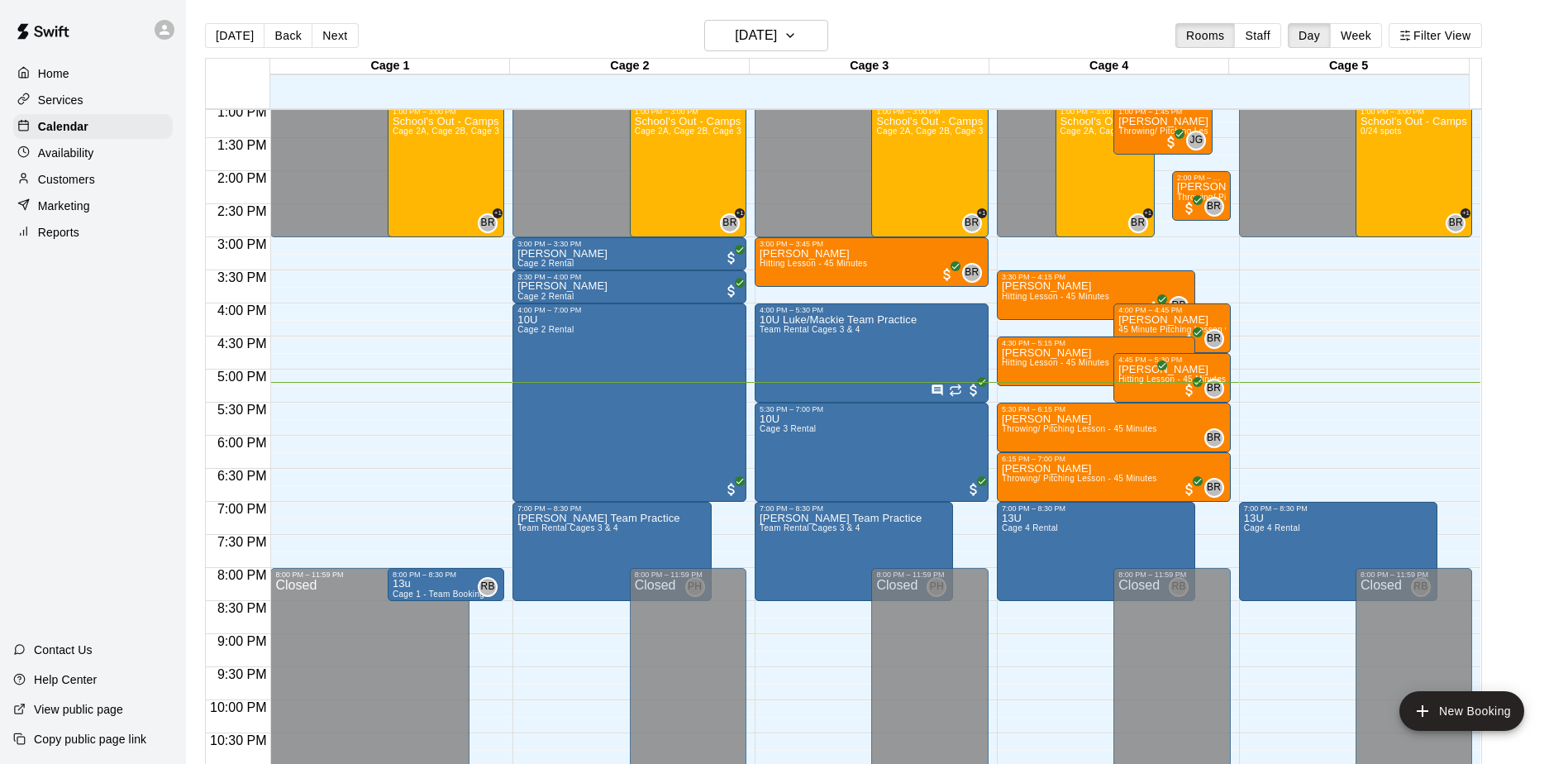
click at [98, 182] on div "Customers" at bounding box center [93, 179] width 159 height 25
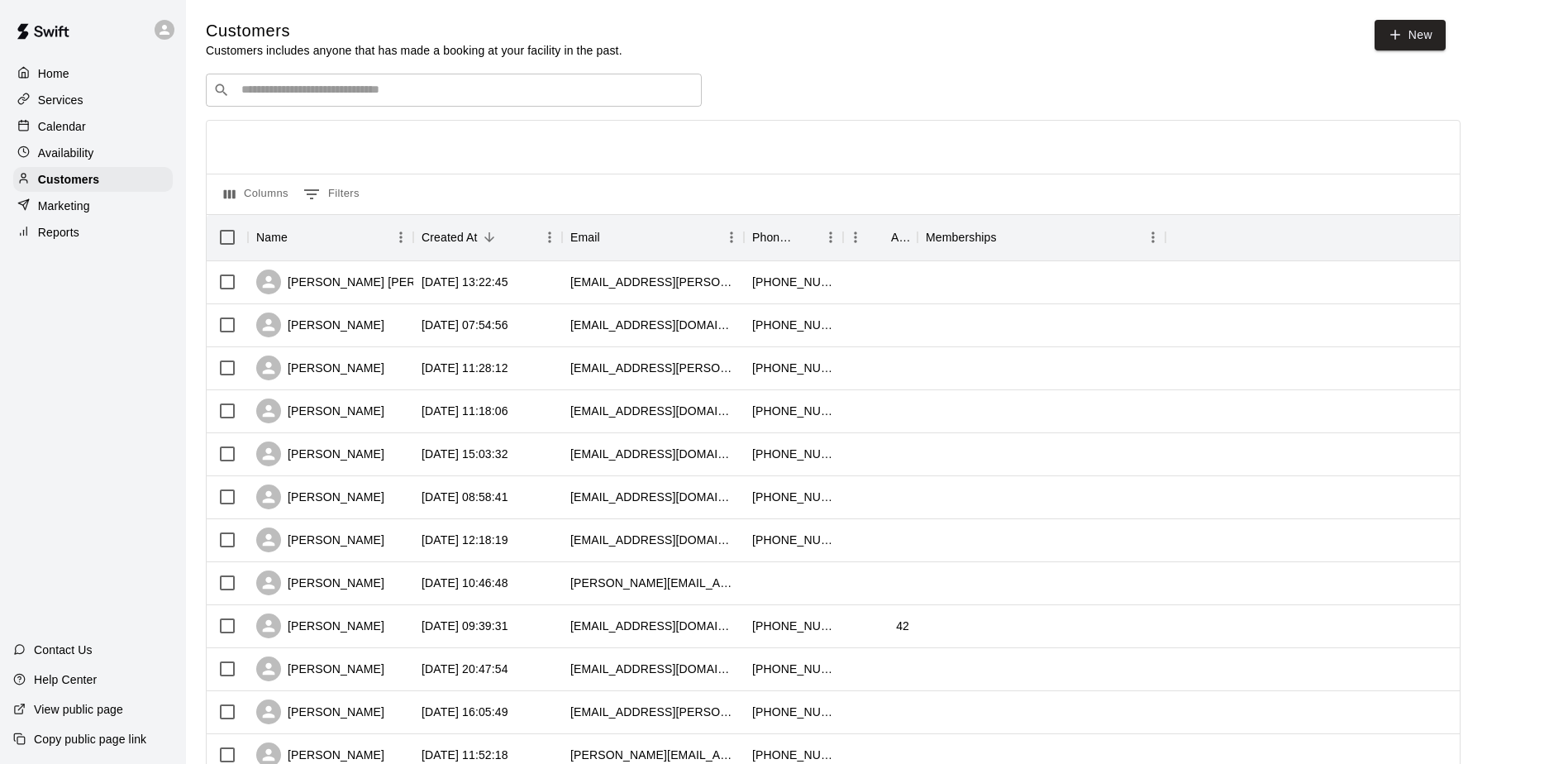
click at [390, 80] on div "​ ​" at bounding box center [453, 90] width 495 height 33
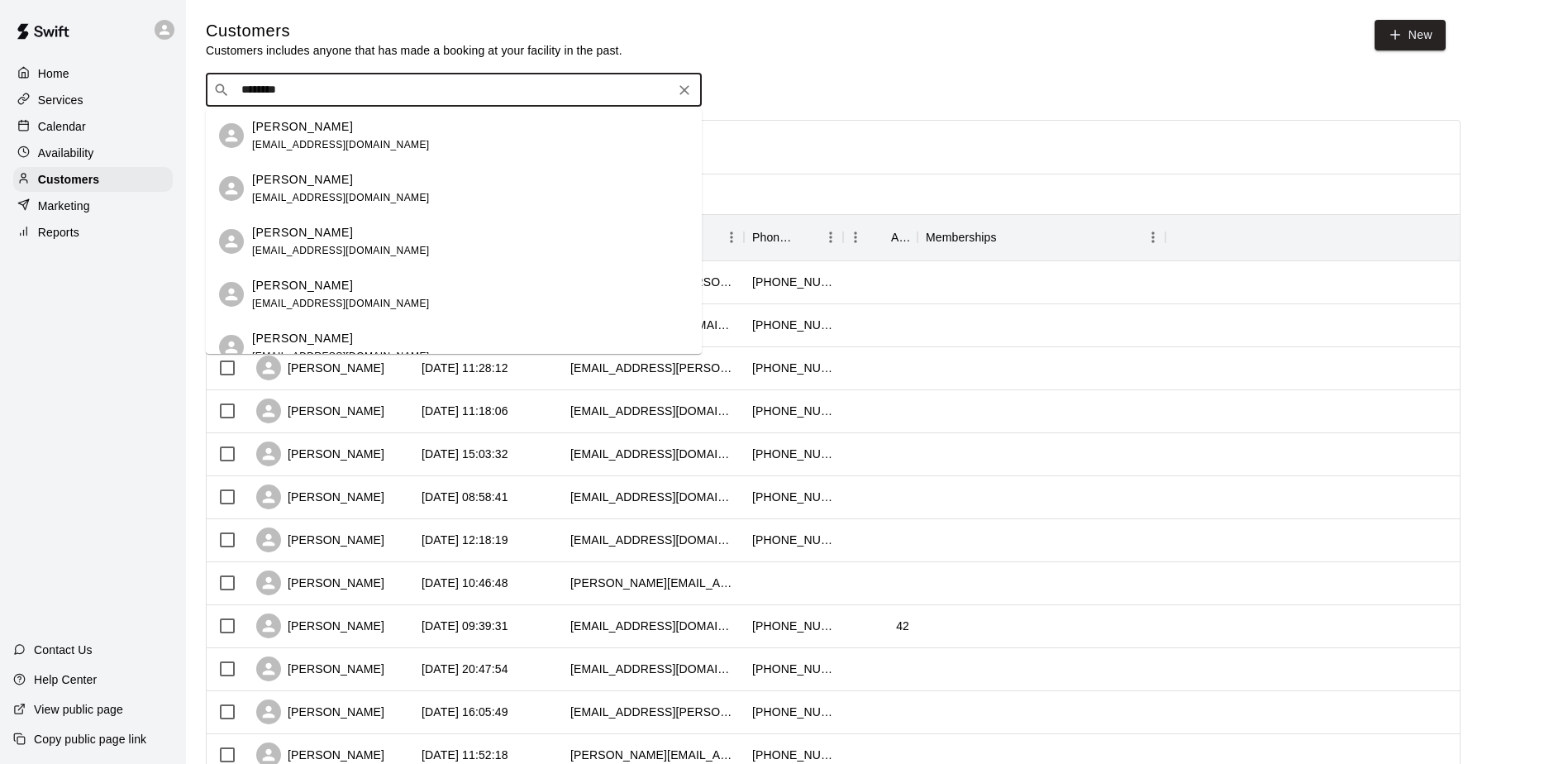
type input "*********"
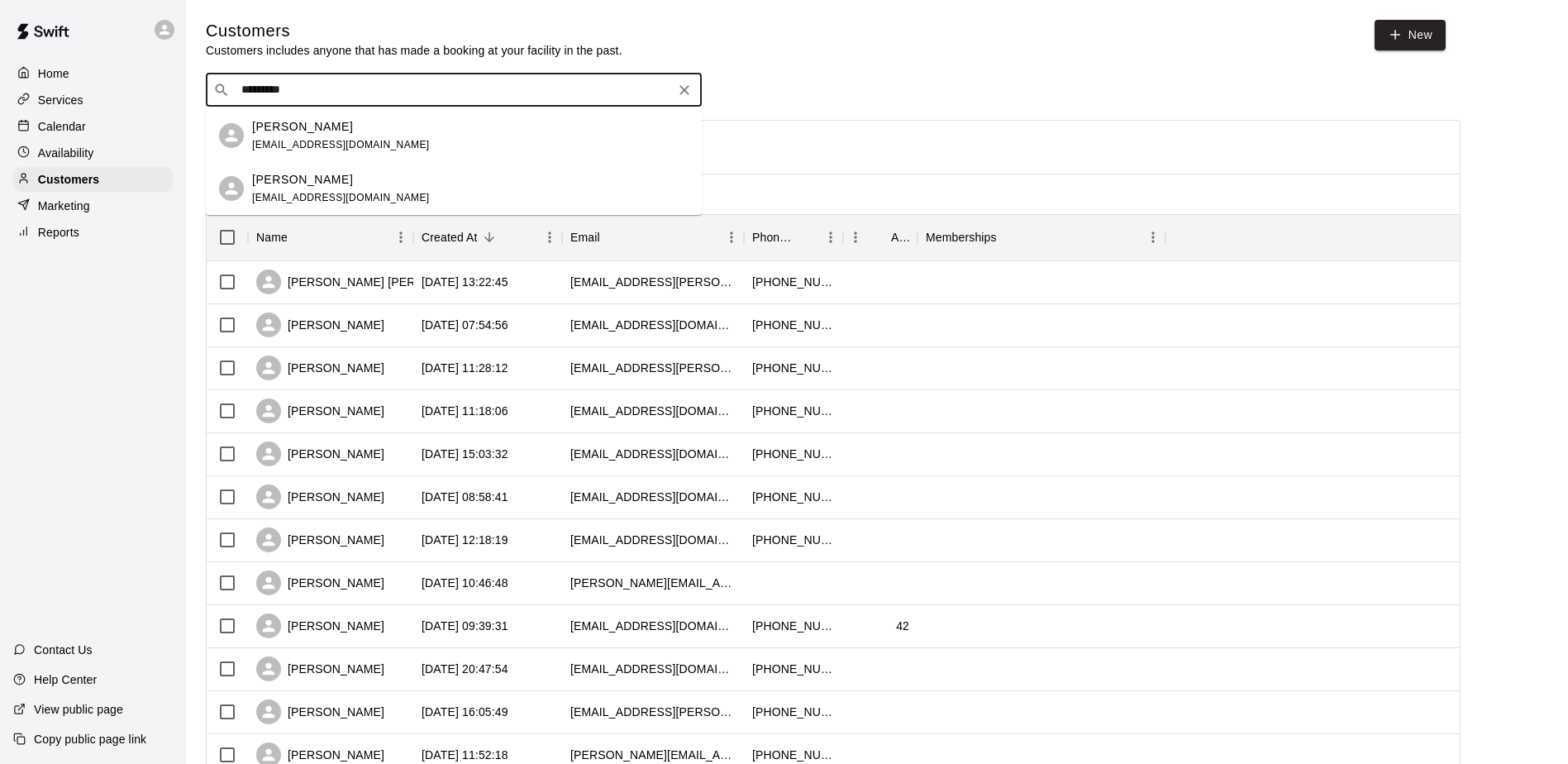
click at [361, 206] on div "Anthony Garcia ant17@comcast.net" at bounding box center [453, 189] width 495 height 53
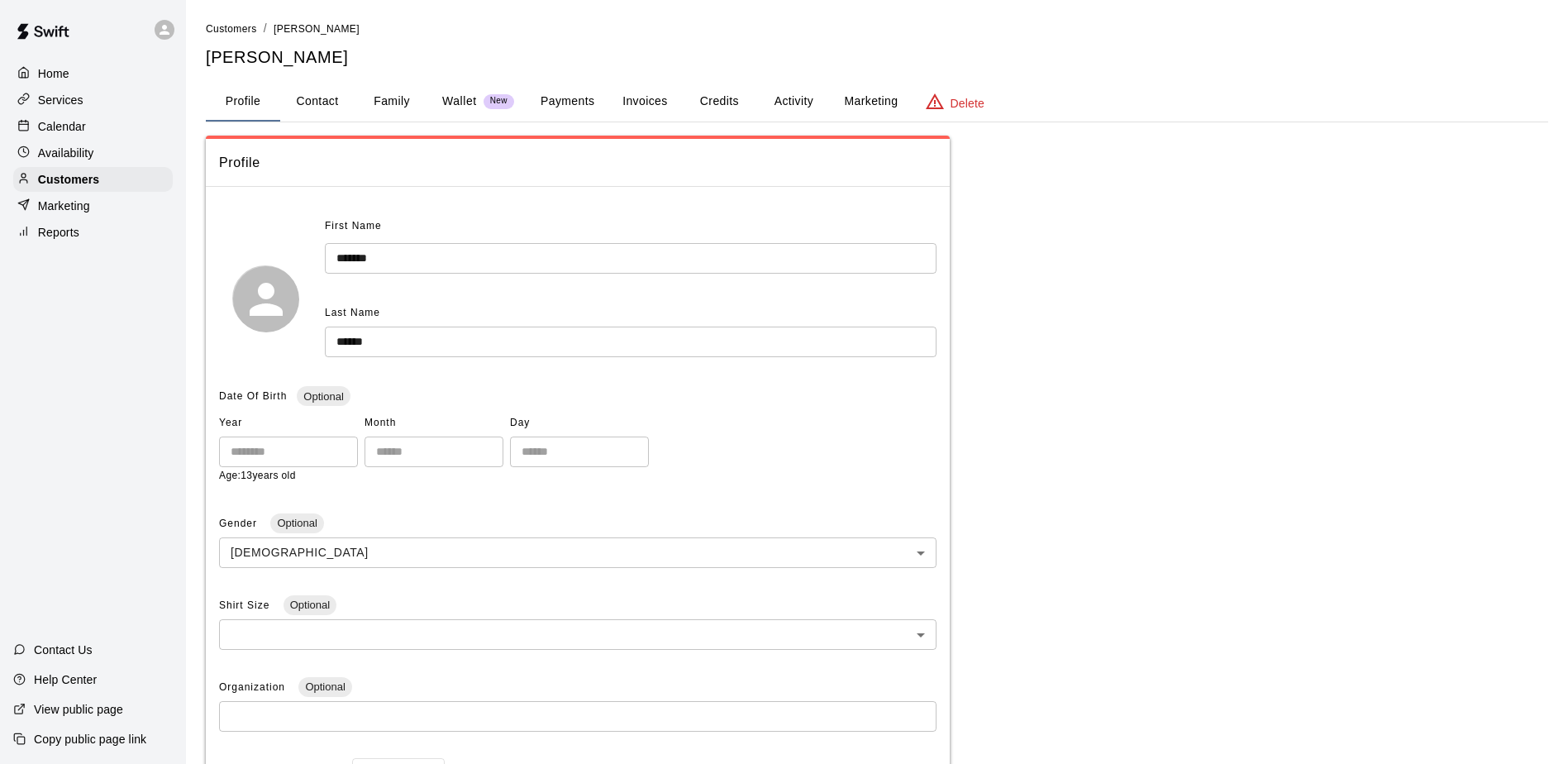
click at [322, 99] on button "Contact" at bounding box center [317, 102] width 75 height 40
select select "**"
